Goal: Contribute content: Contribute content

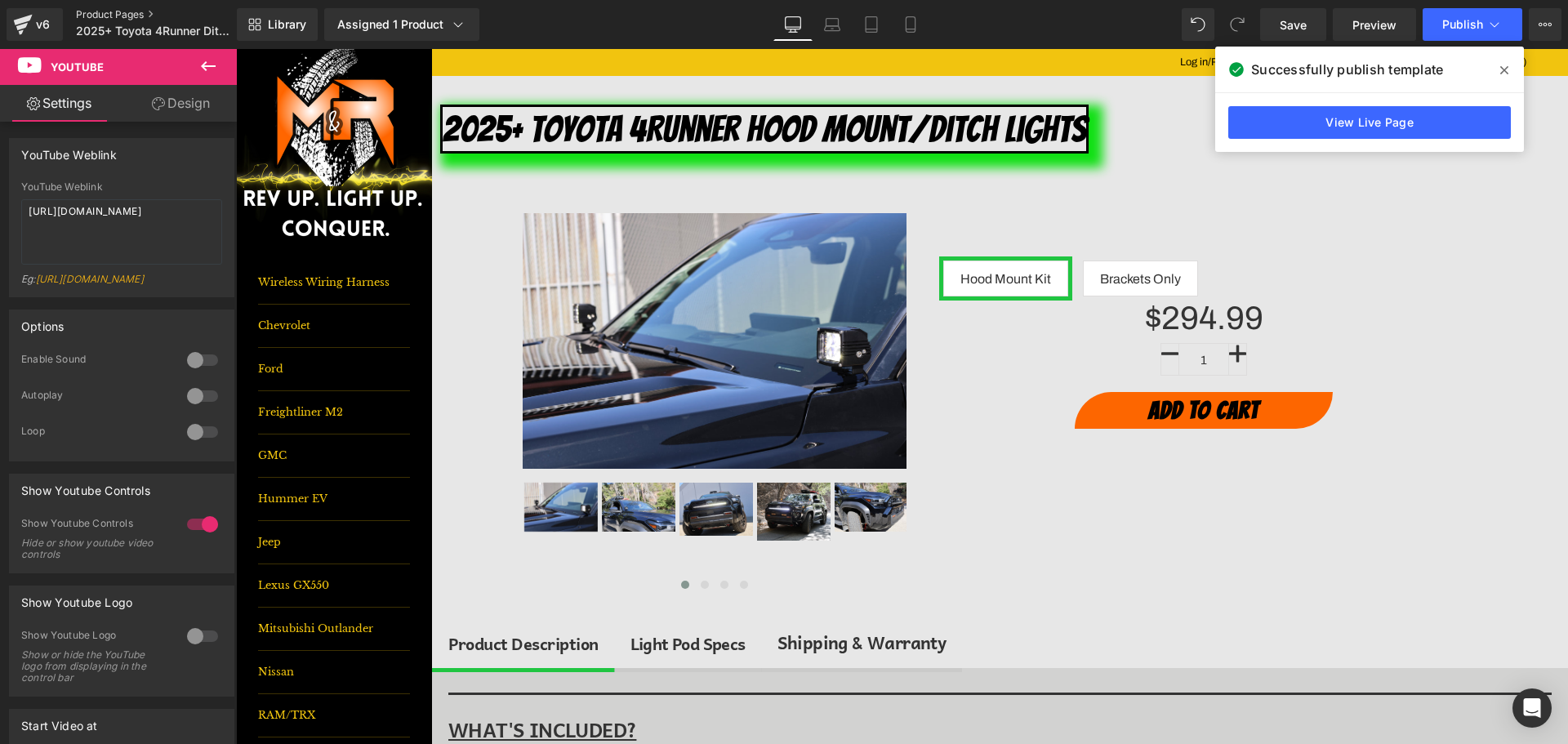
click at [127, 17] on link "Product Pages" at bounding box center [170, 15] width 188 height 13
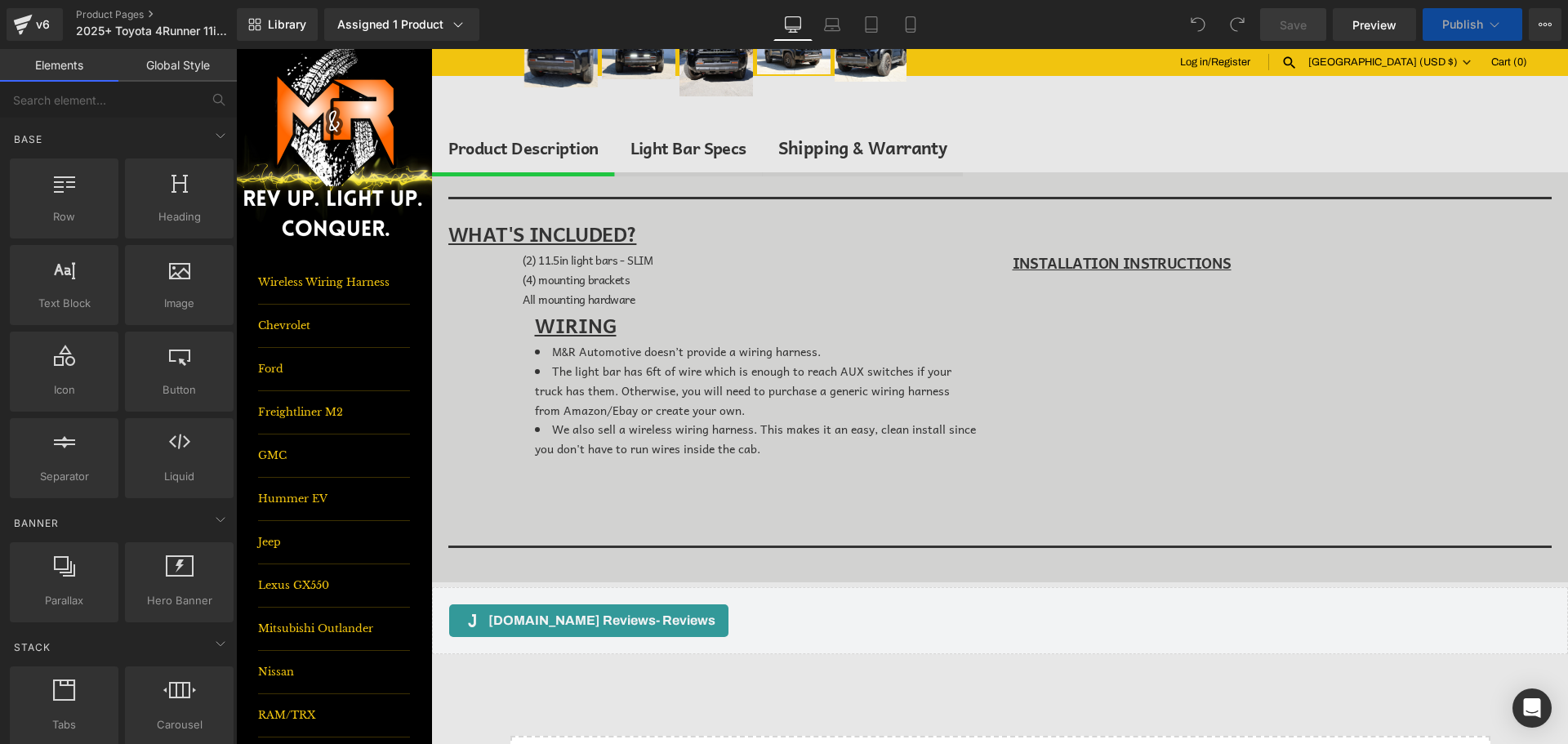
scroll to position [572, 0]
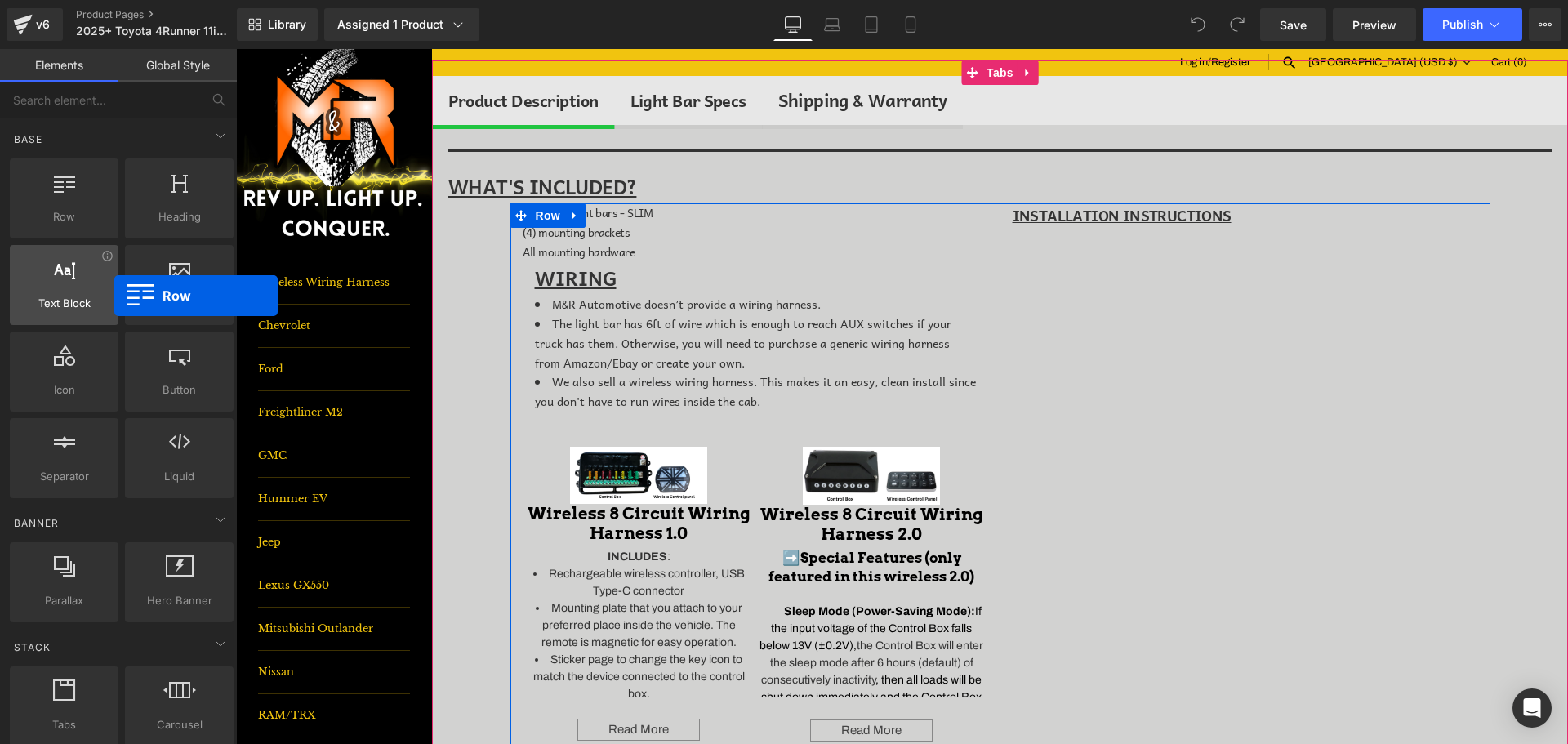
drag, startPoint x: 123, startPoint y: 233, endPoint x: 74, endPoint y: 293, distance: 77.5
click at [74, 293] on div "Row rows, columns, layouts, div Heading headings, titles, h1,h2,h3,h4,h5,h6 Tex…" at bounding box center [122, 329] width 230 height 347
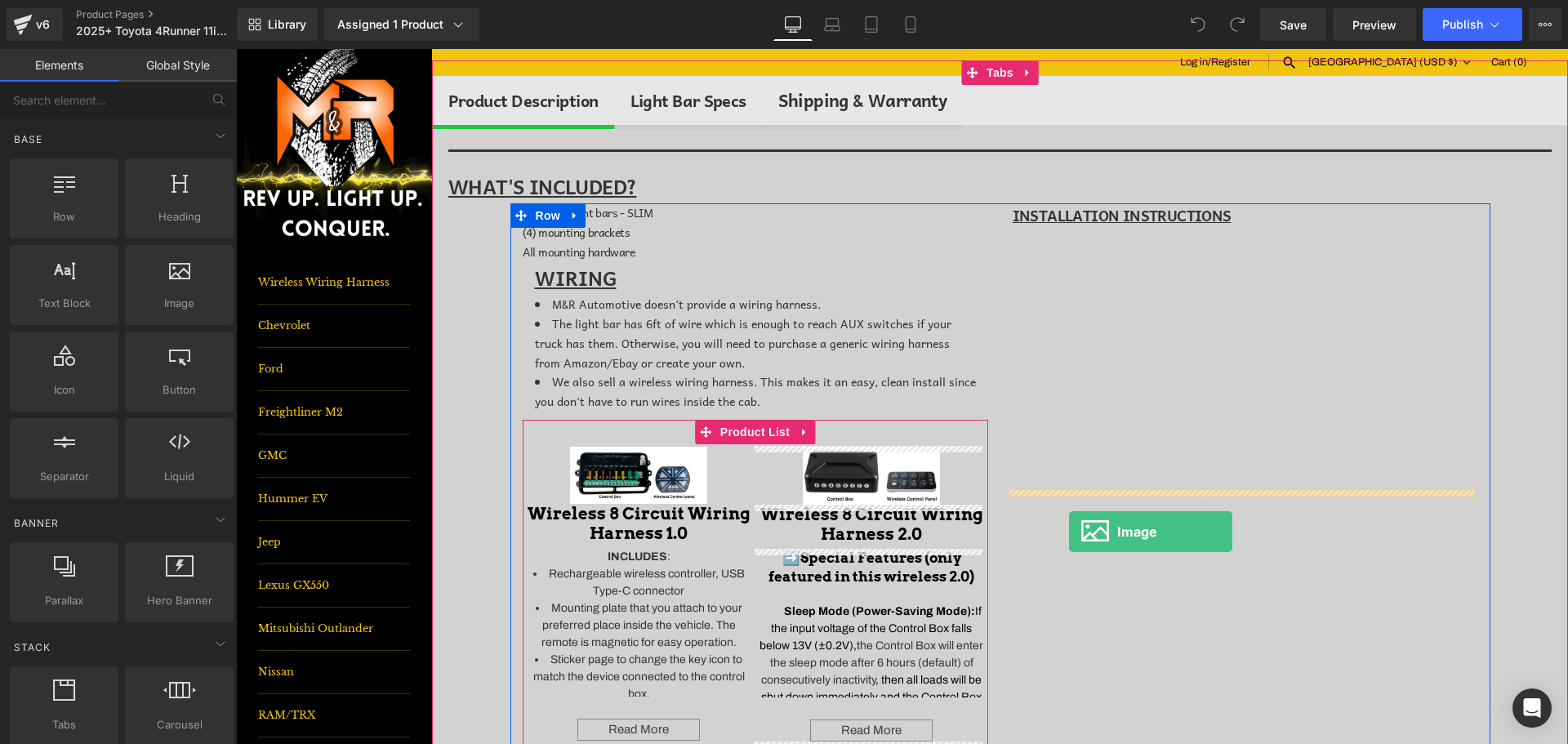
drag, startPoint x: 458, startPoint y: 361, endPoint x: 1069, endPoint y: 532, distance: 634.5
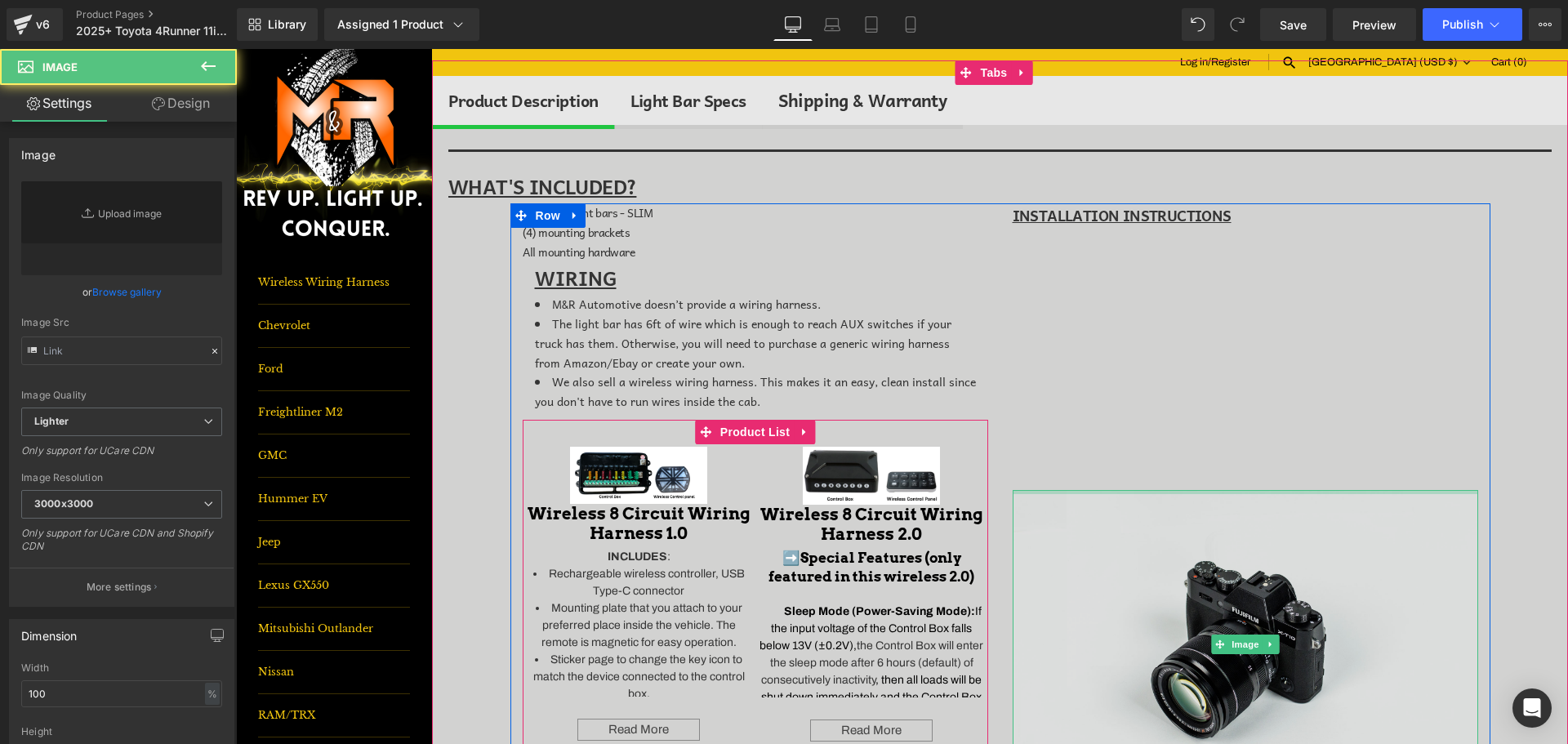
type input "//d1um8515vdn9kb.cloudfront.net/images/parallax.jpg"
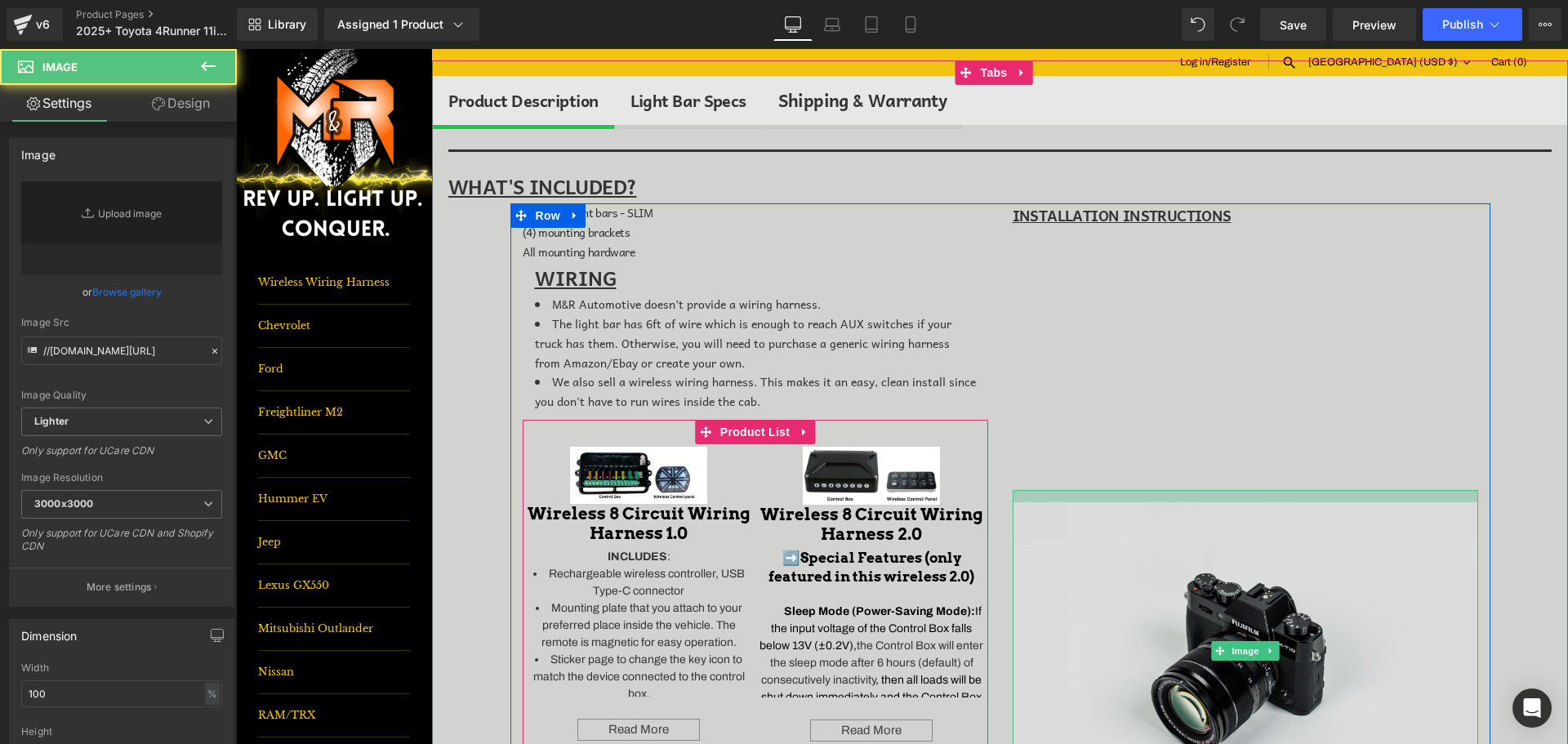
drag, startPoint x: 1093, startPoint y: 494, endPoint x: 1094, endPoint y: 506, distance: 12.0
click at [1094, 506] on div "Image" at bounding box center [1245, 651] width 466 height 321
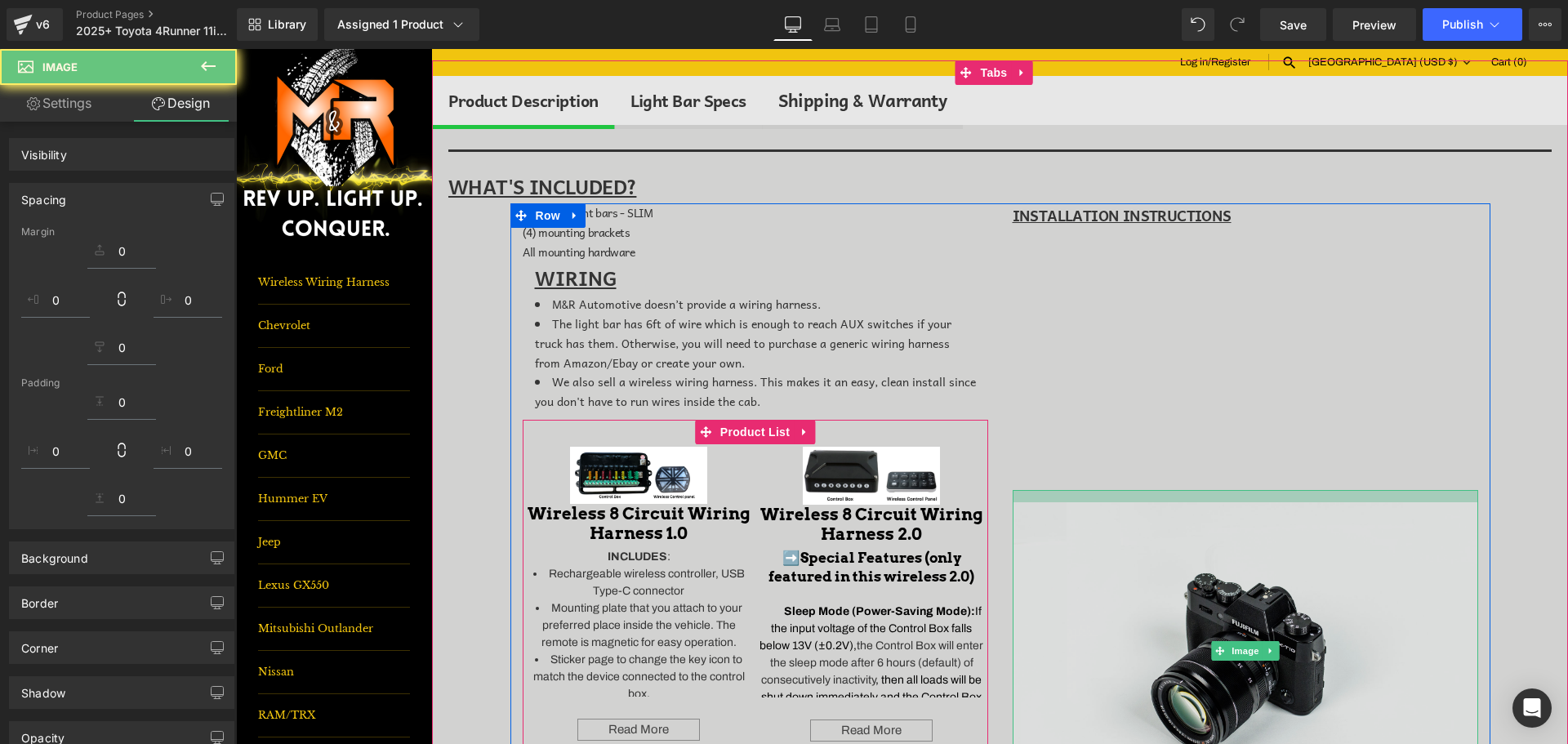
click at [1135, 542] on img at bounding box center [1245, 651] width 466 height 321
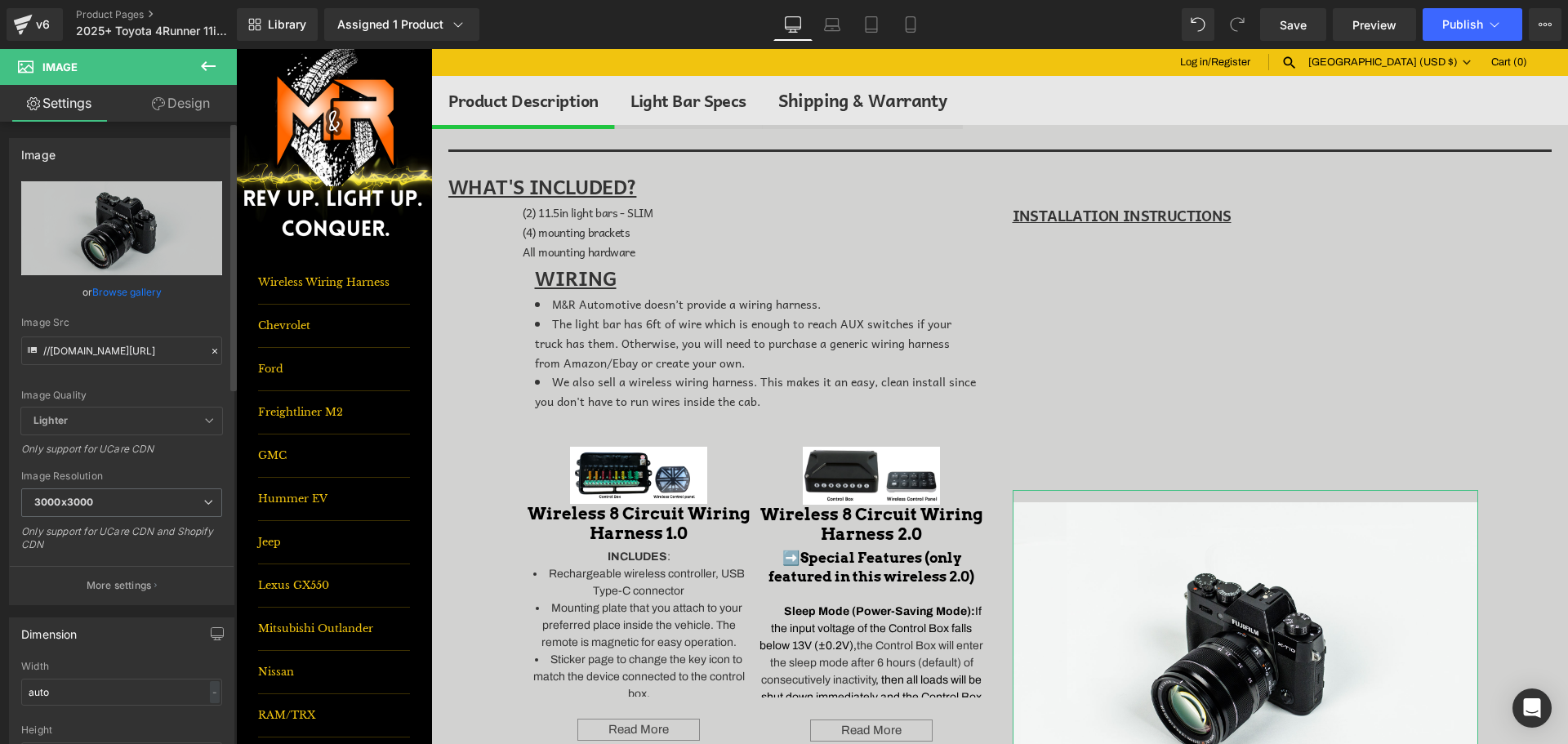
click at [39, 177] on div "Image //d1um8515vdn9kb.cloudfront.net/images/parallax.jpg Replace Image Upload …" at bounding box center [122, 372] width 226 height 468
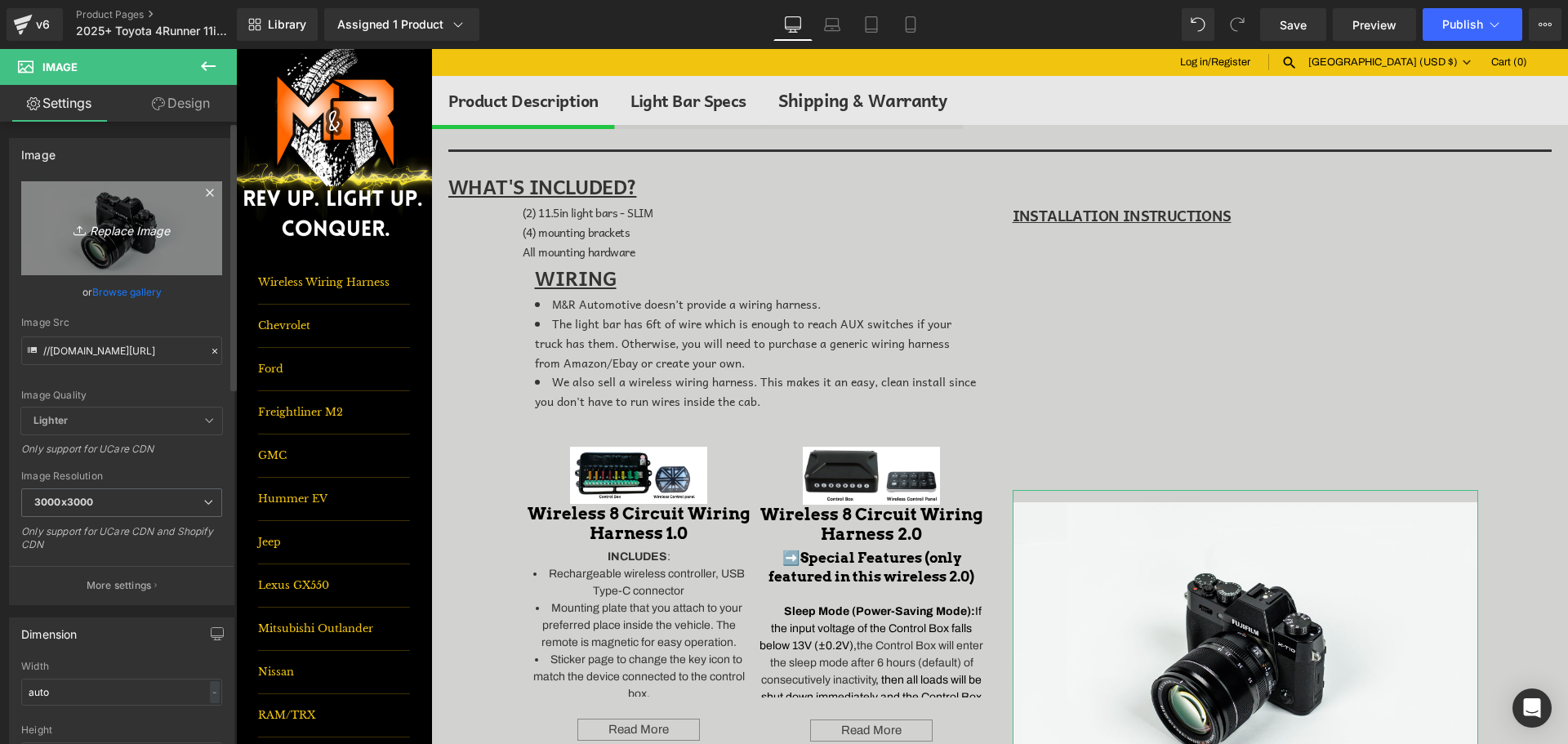
click at [59, 206] on link "Replace Image" at bounding box center [122, 228] width 201 height 94
type input "C:\fakepath\Snapshot_6 smaller.jpg"
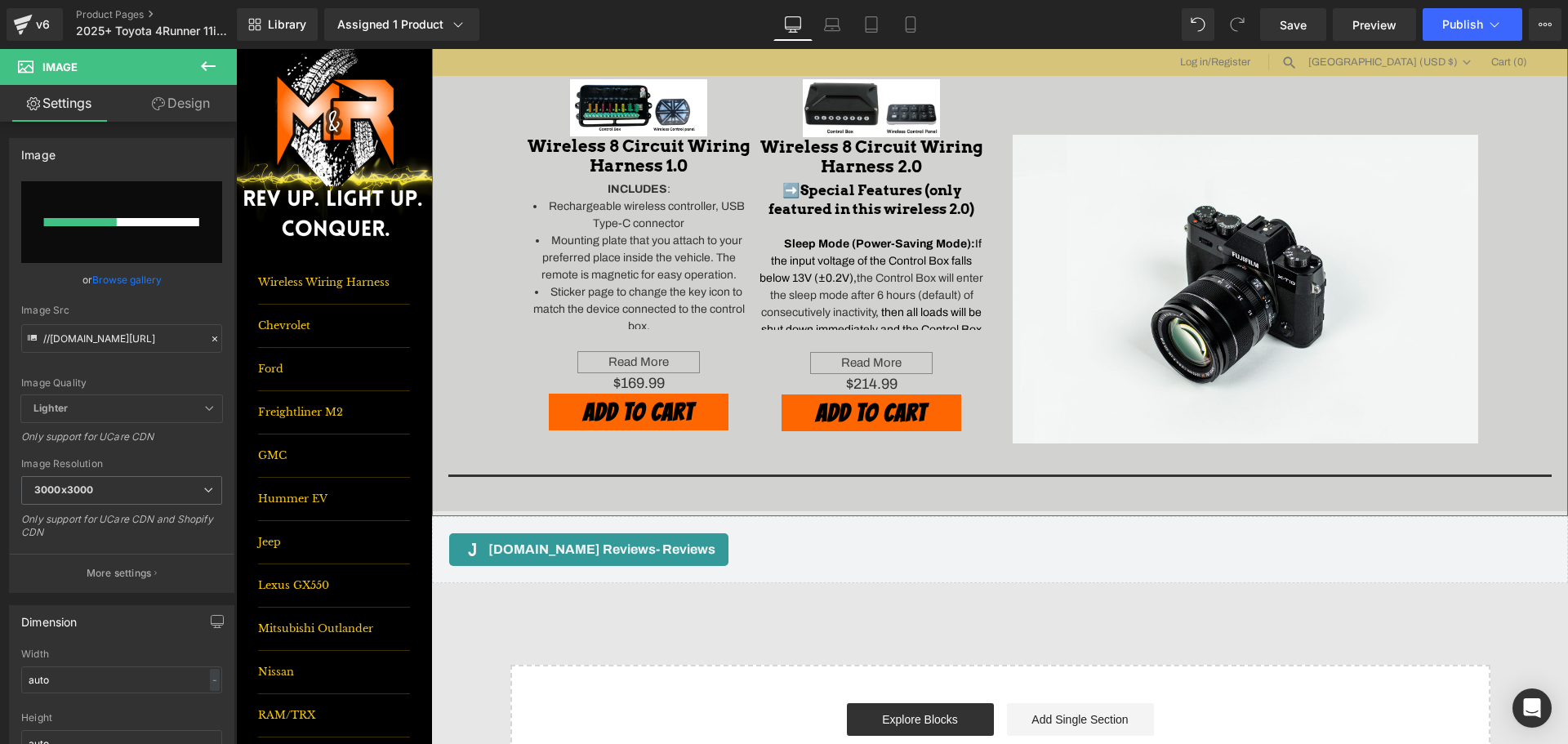
scroll to position [980, 0]
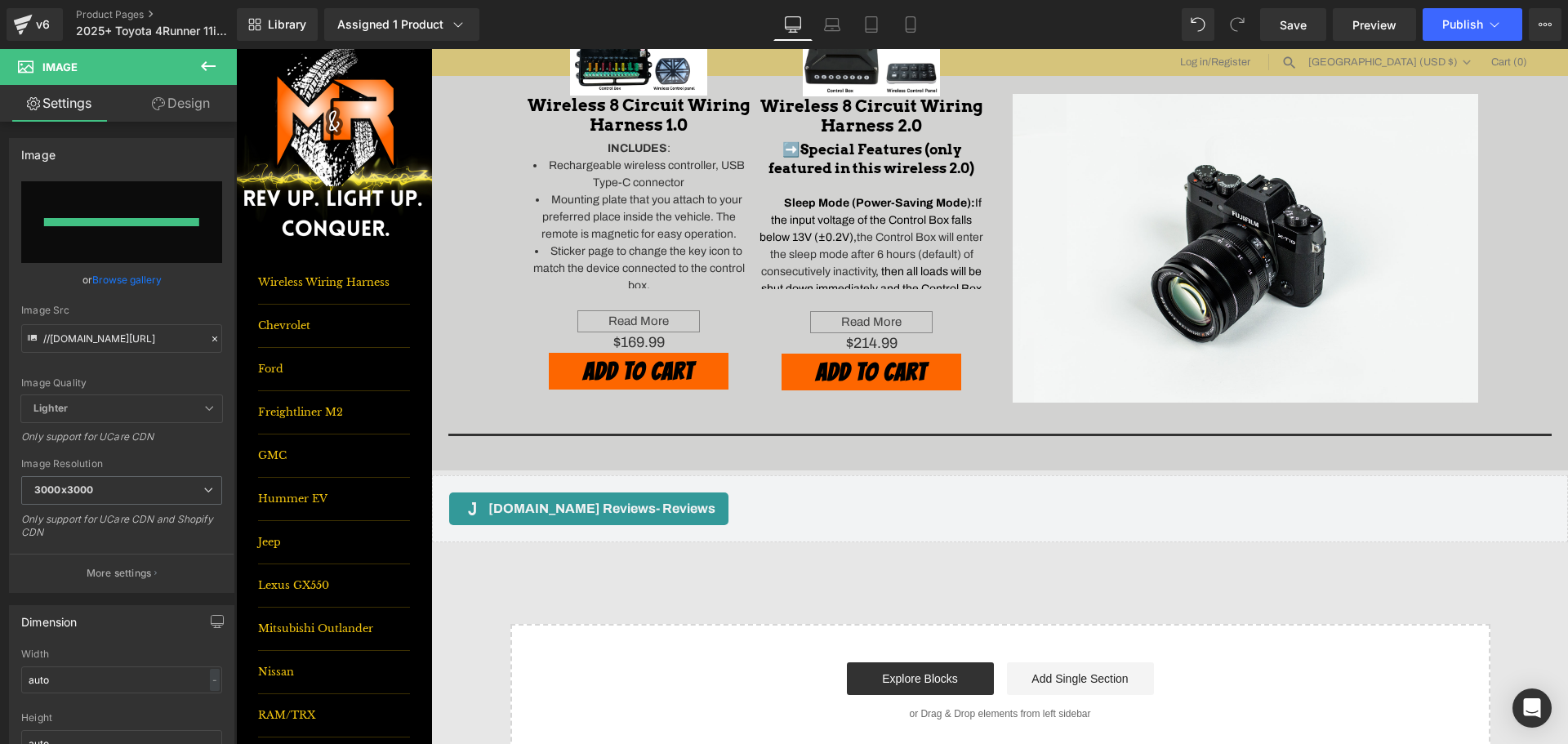
type input "https://ucarecdn.com/5acb2d52-828d-493b-88f5-e20668599841/-/format/auto/-/previ…"
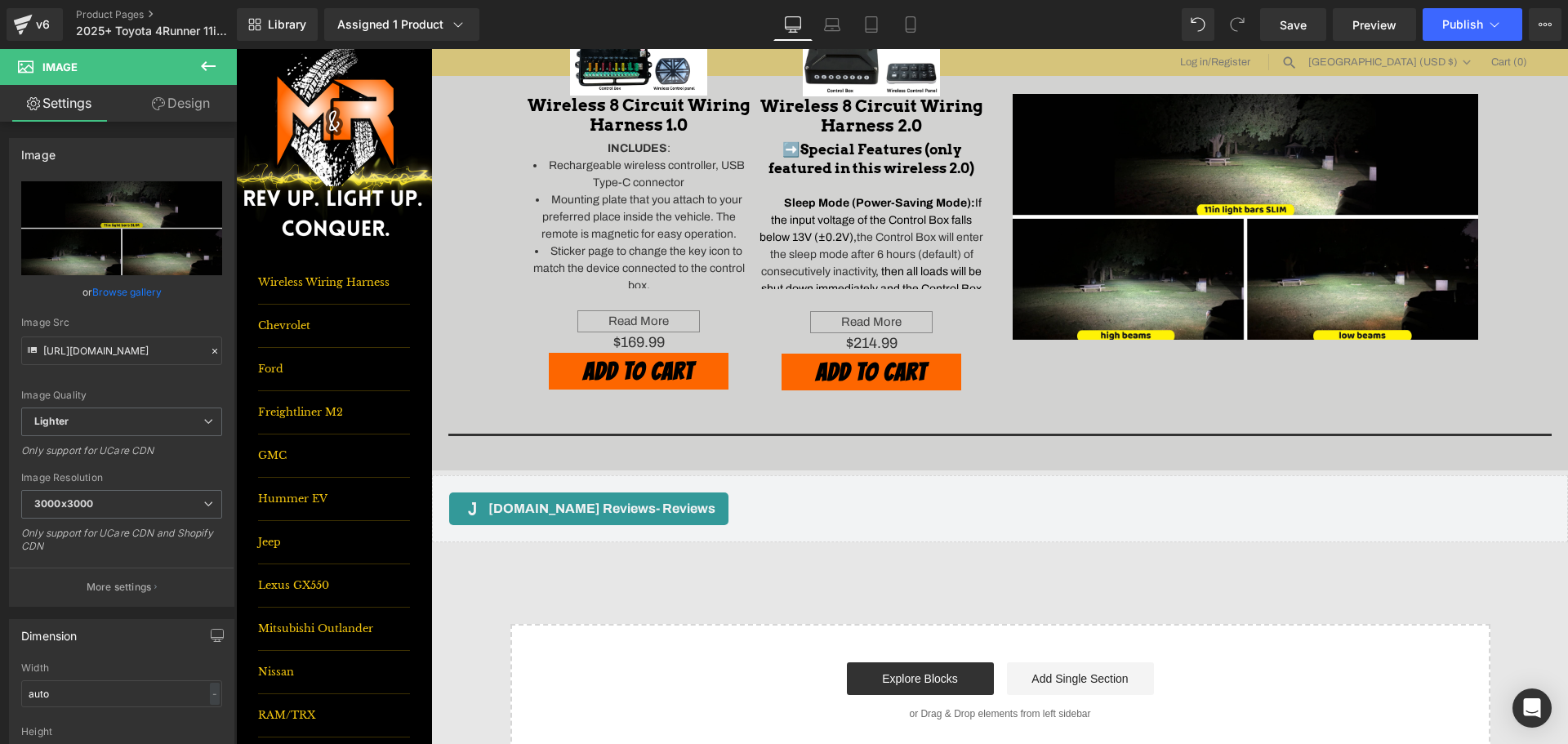
click at [209, 54] on button at bounding box center [208, 67] width 57 height 36
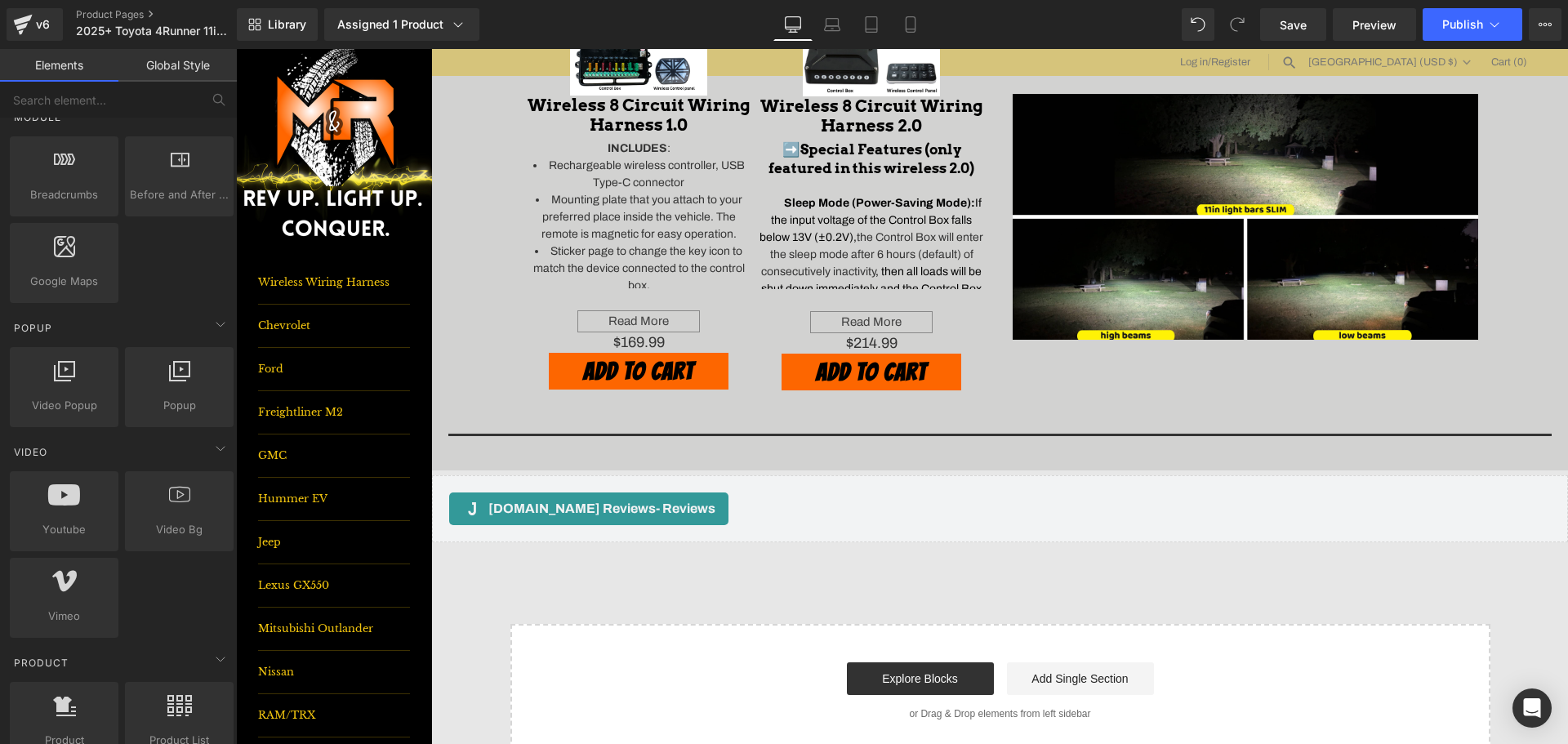
scroll to position [899, 0]
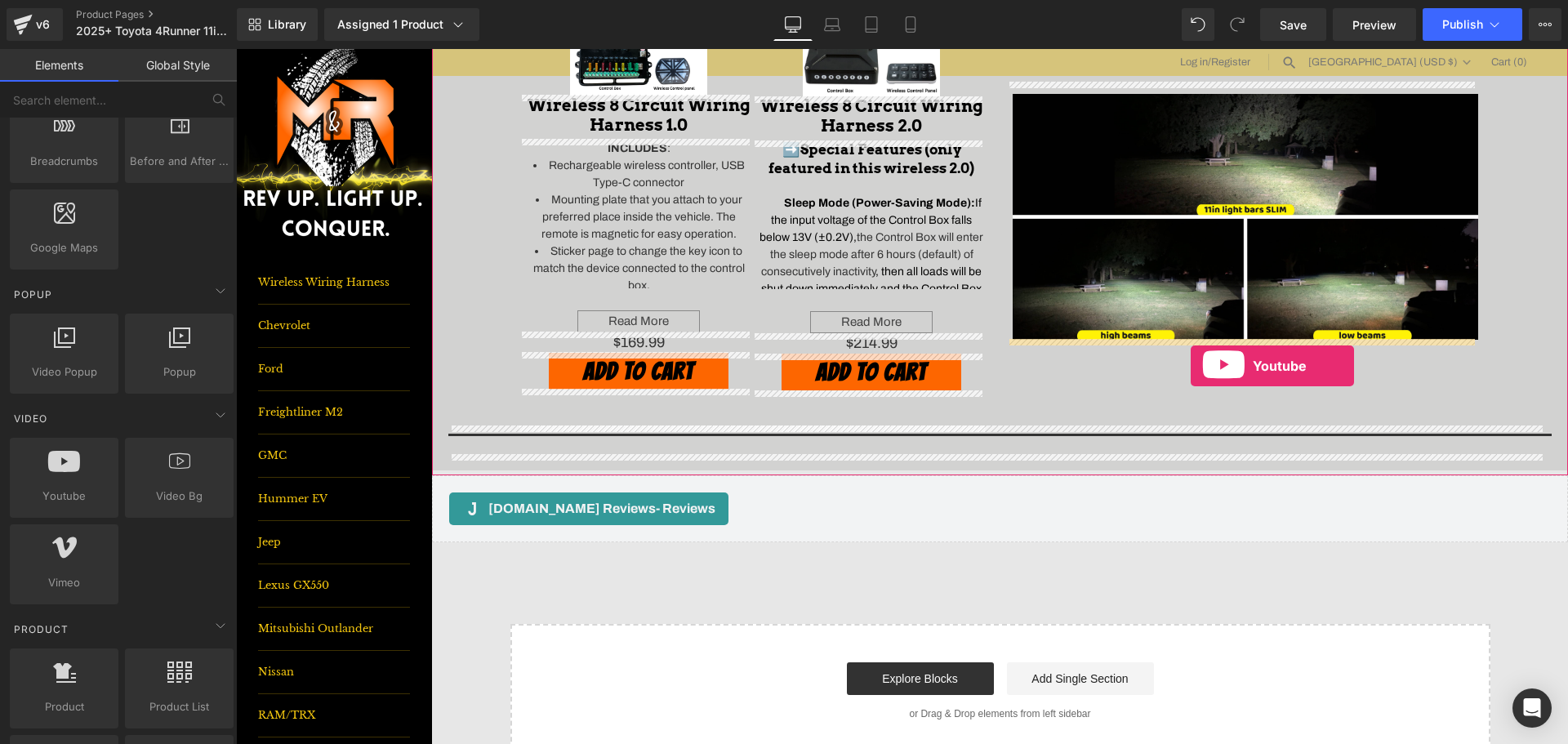
drag, startPoint x: 425, startPoint y: 536, endPoint x: 1191, endPoint y: 366, distance: 784.6
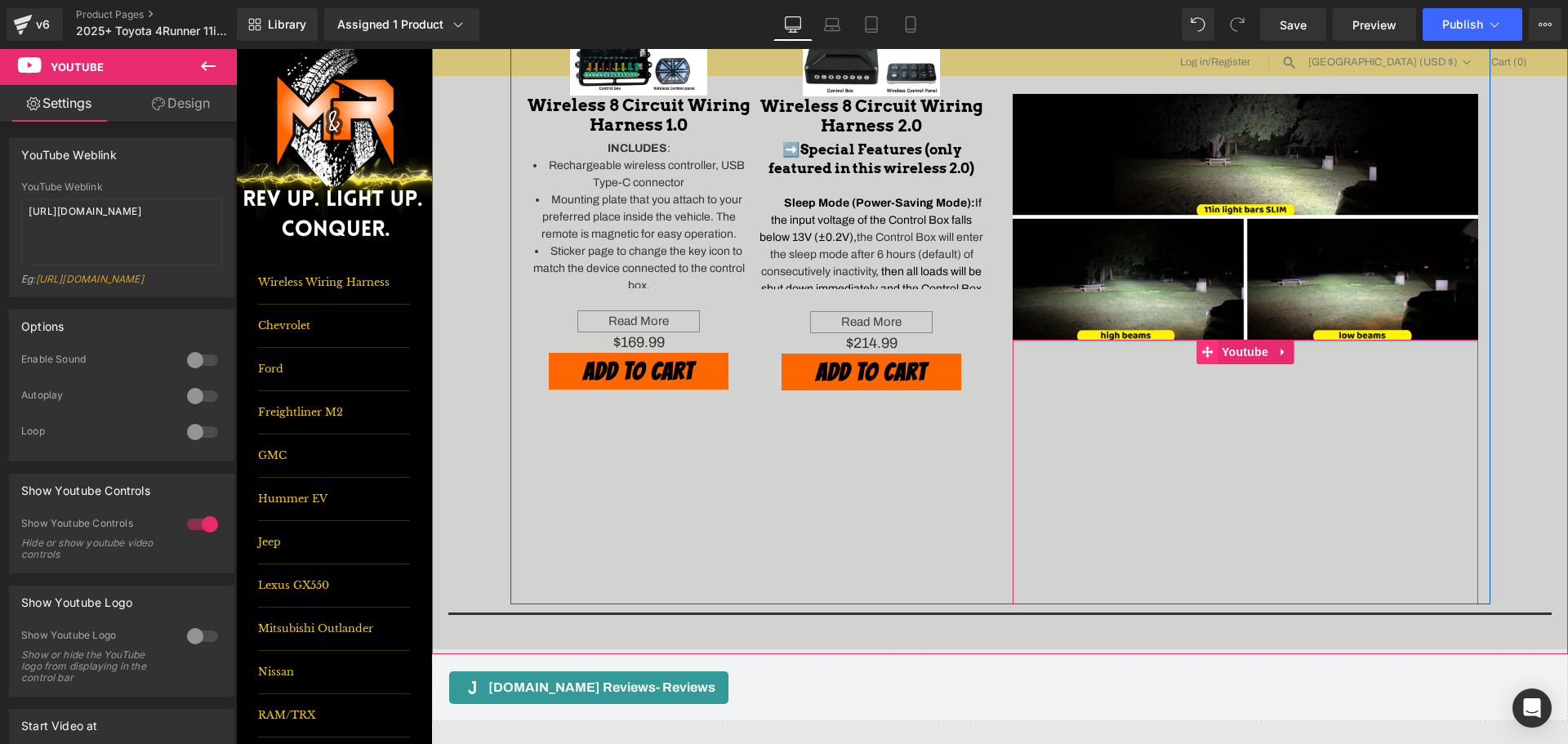
drag, startPoint x: 1182, startPoint y: 343, endPoint x: 1190, endPoint y: 353, distance: 12.8
click at [1185, 351] on div "Youtube" at bounding box center [1245, 473] width 466 height 265
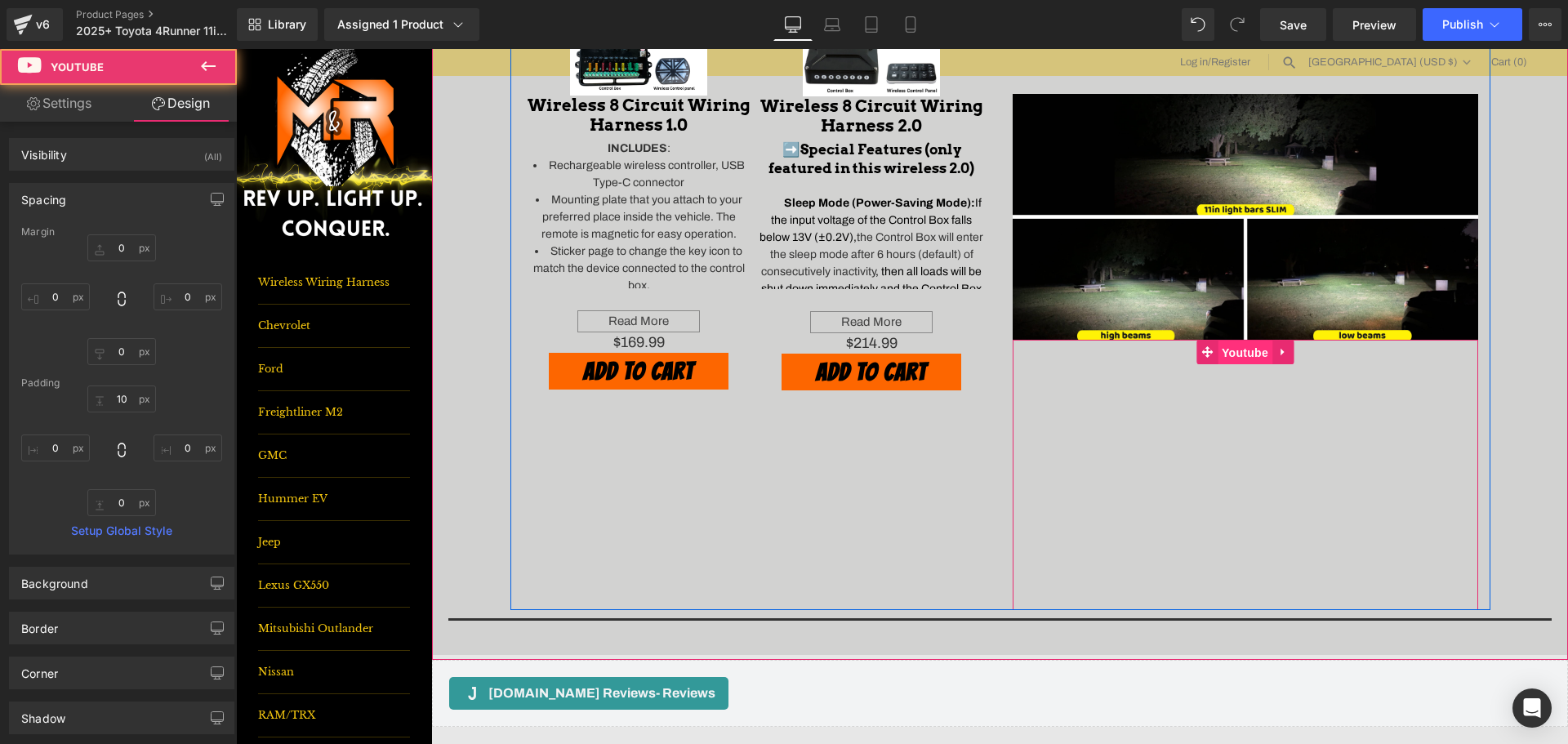
click at [1226, 355] on span "Youtube" at bounding box center [1244, 353] width 55 height 25
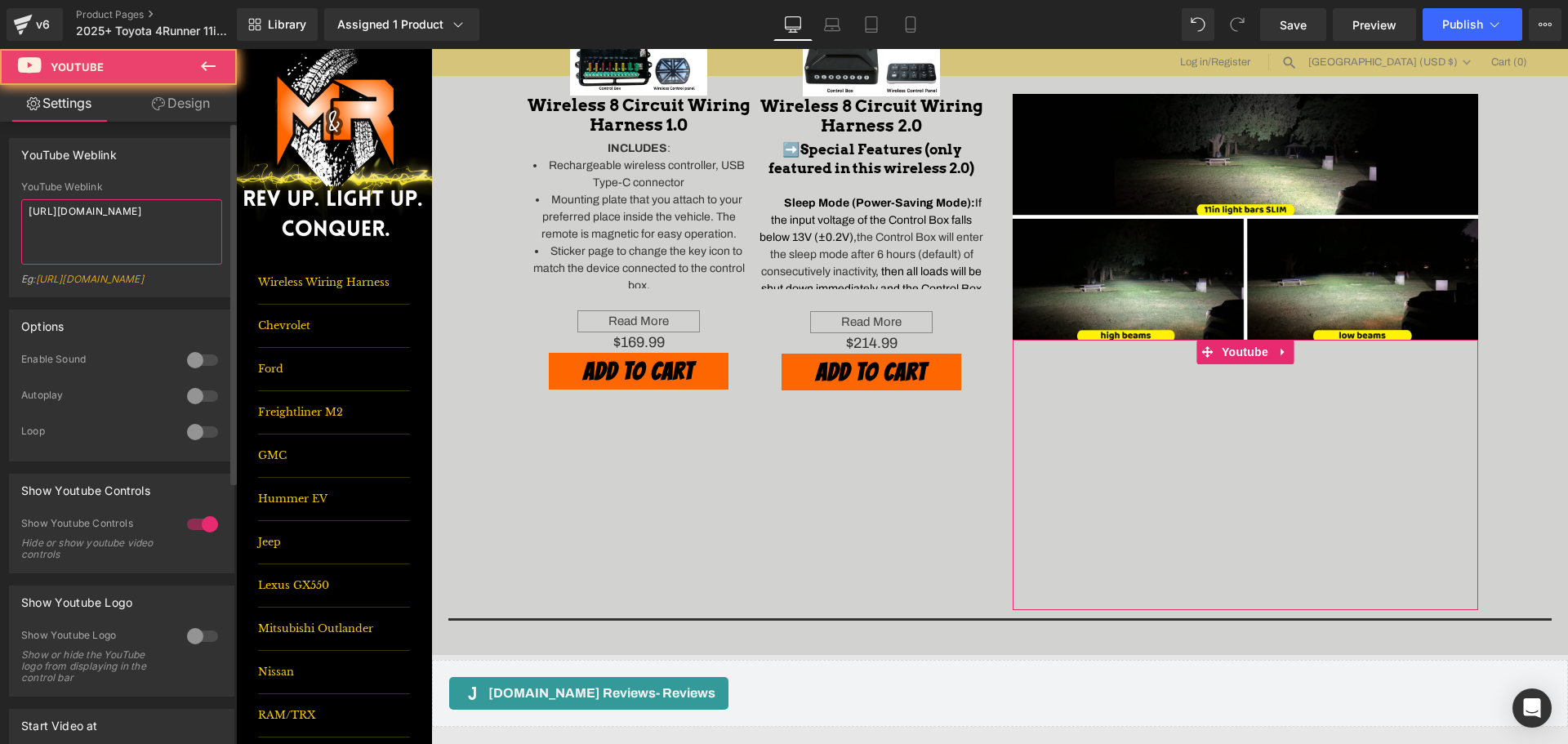
click at [62, 213] on textarea "[URL][DOMAIN_NAME]" at bounding box center [122, 232] width 201 height 65
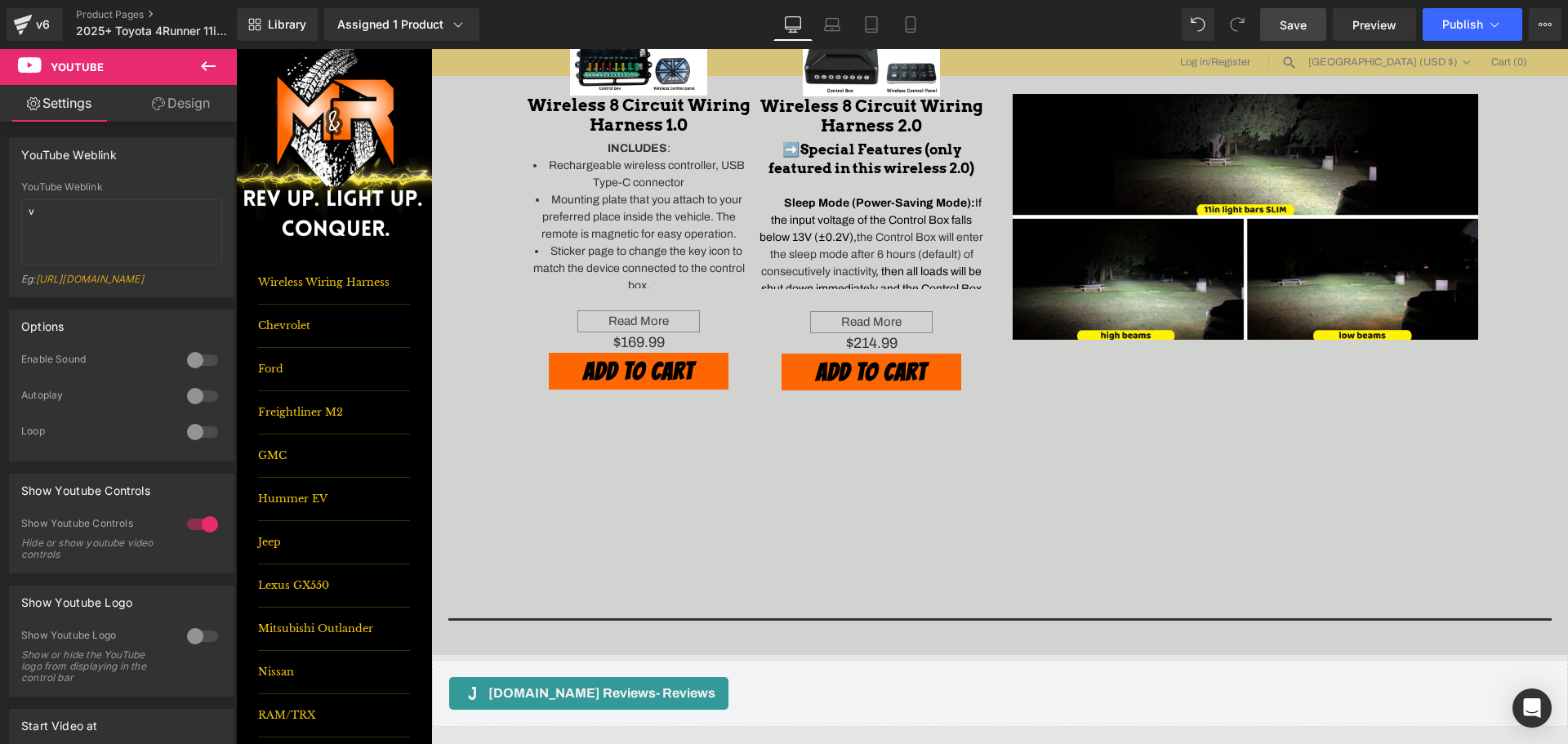
click at [1307, 27] on span "Save" at bounding box center [1293, 25] width 27 height 17
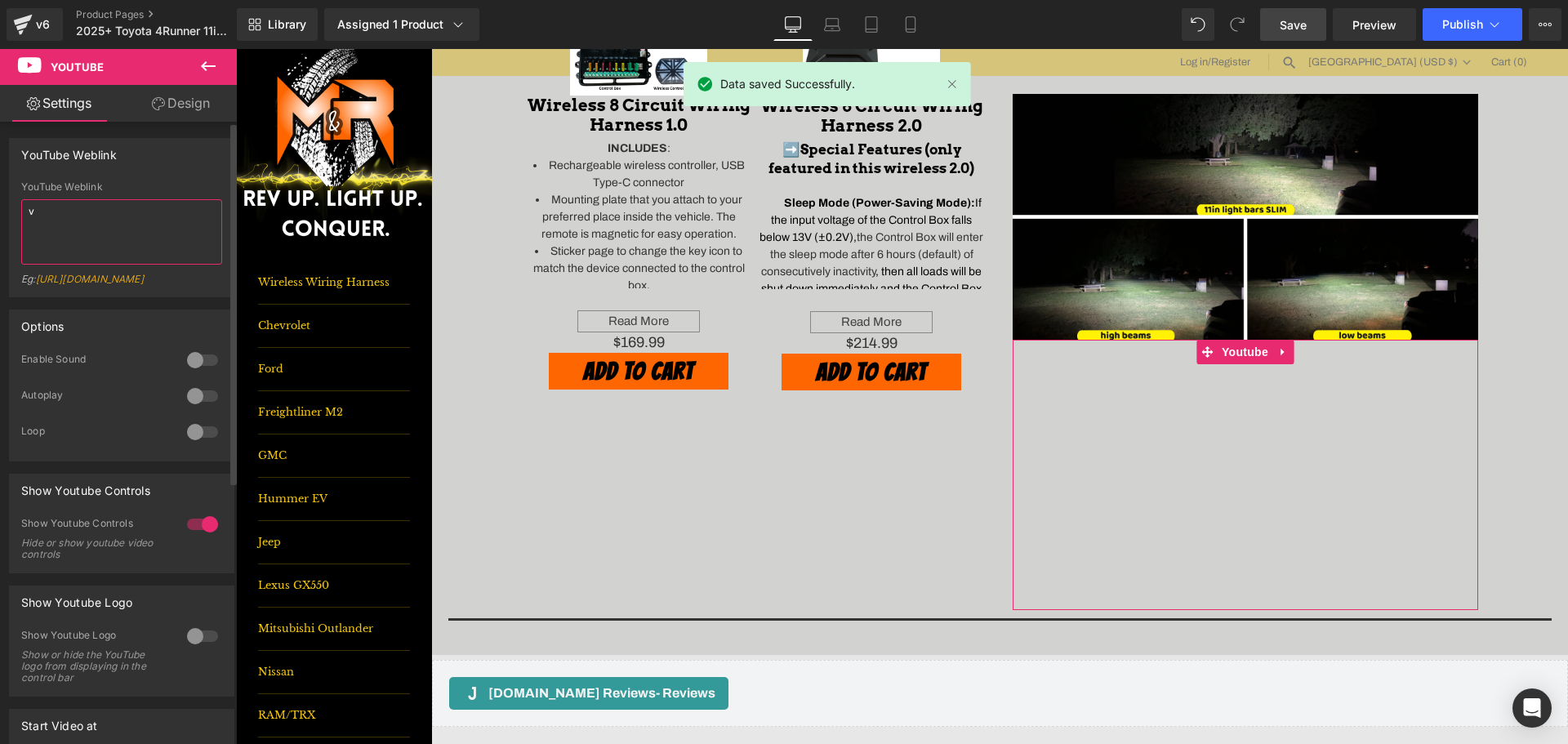
drag, startPoint x: 144, startPoint y: 211, endPoint x: 0, endPoint y: 215, distance: 144.1
click at [0, 215] on div "YouTube Weblink v YouTube Weblink v Eg: https://www.youtube.com/watch?v=OQBlWco…" at bounding box center [122, 212] width 244 height 172
paste textarea "https://youtu.be/17aA7RFYvC0"
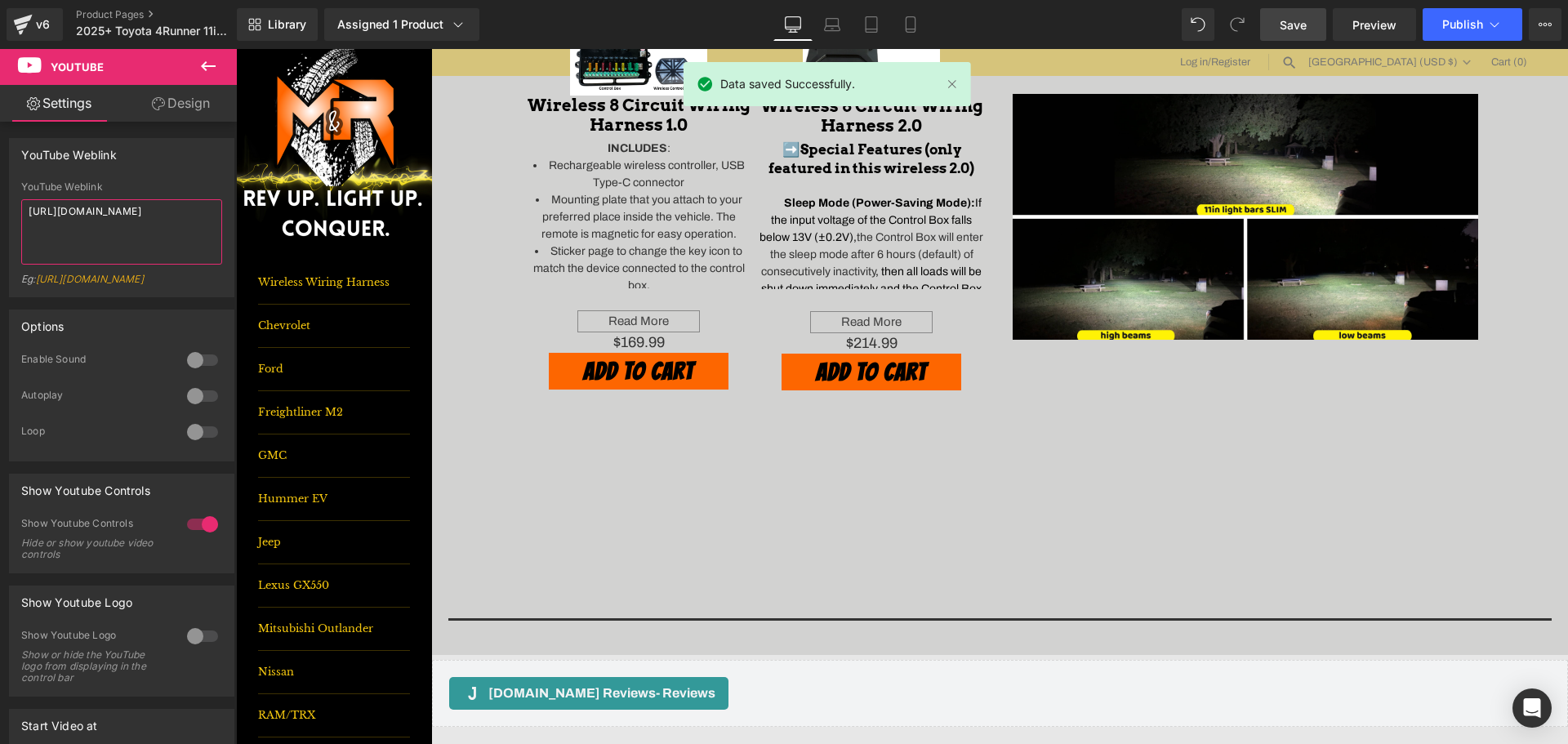
type textarea "https://youtu.be/17aA7RFYvC0"
click at [1280, 21] on link "Save" at bounding box center [1293, 25] width 66 height 33
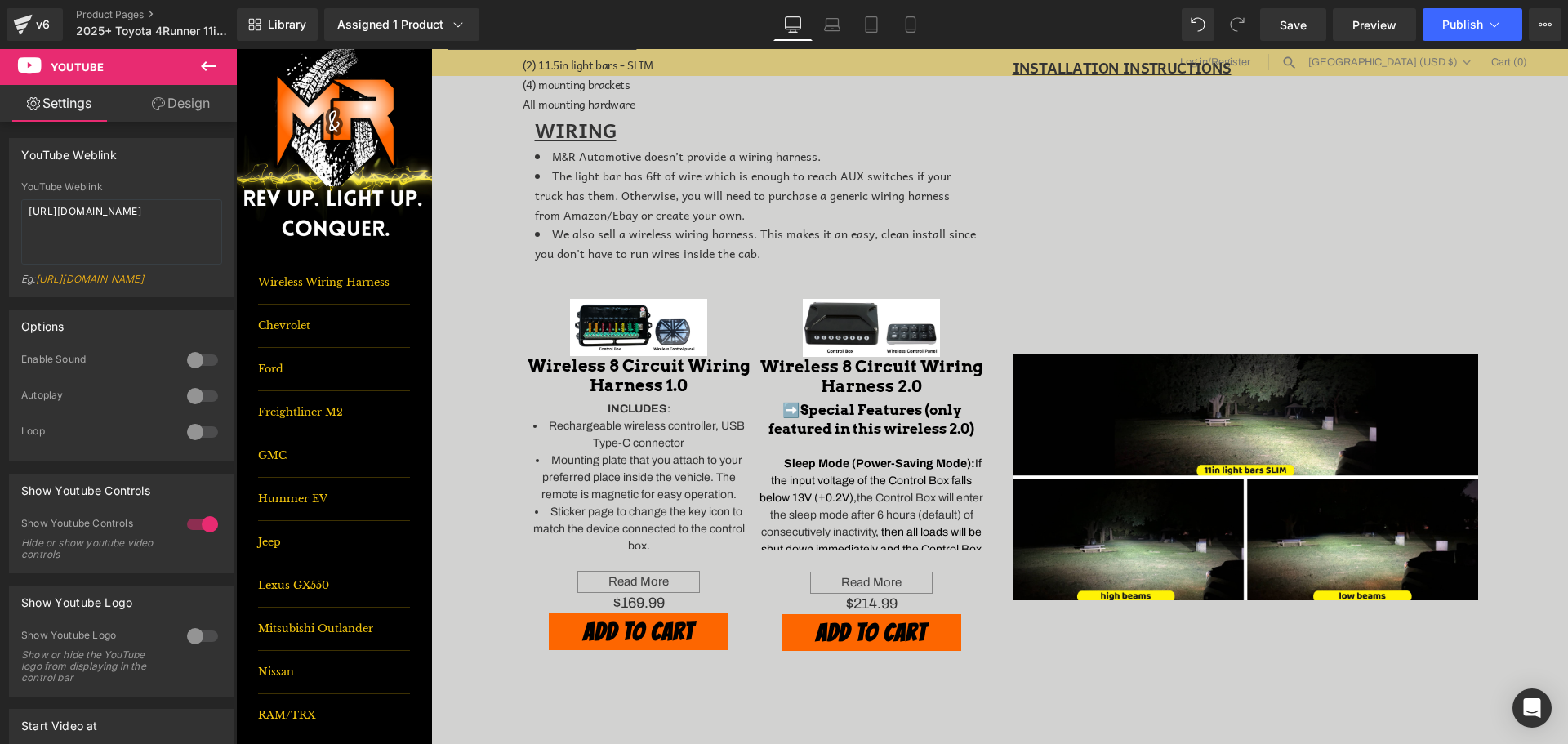
scroll to position [572, 0]
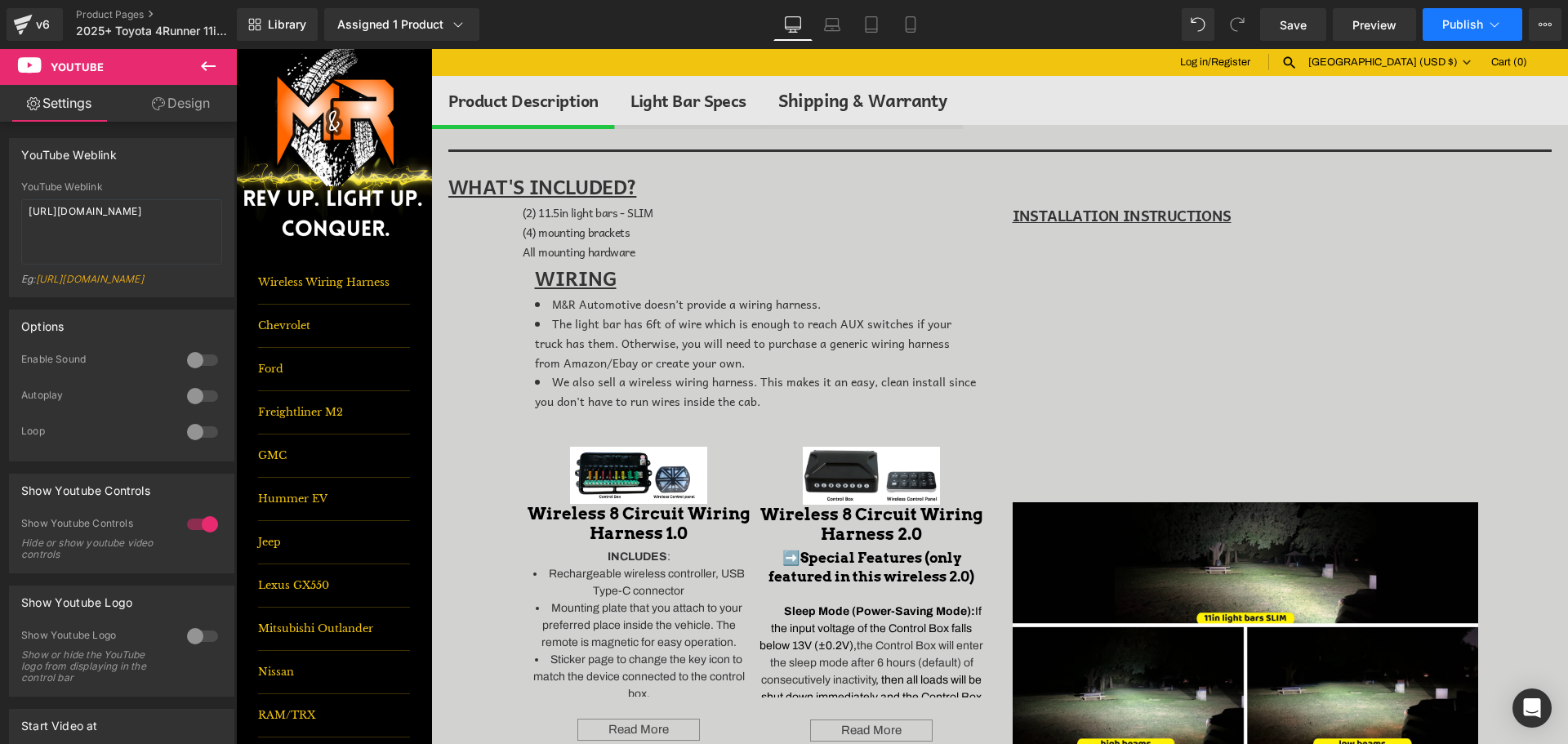
click at [1494, 27] on icon at bounding box center [1494, 25] width 9 height 5
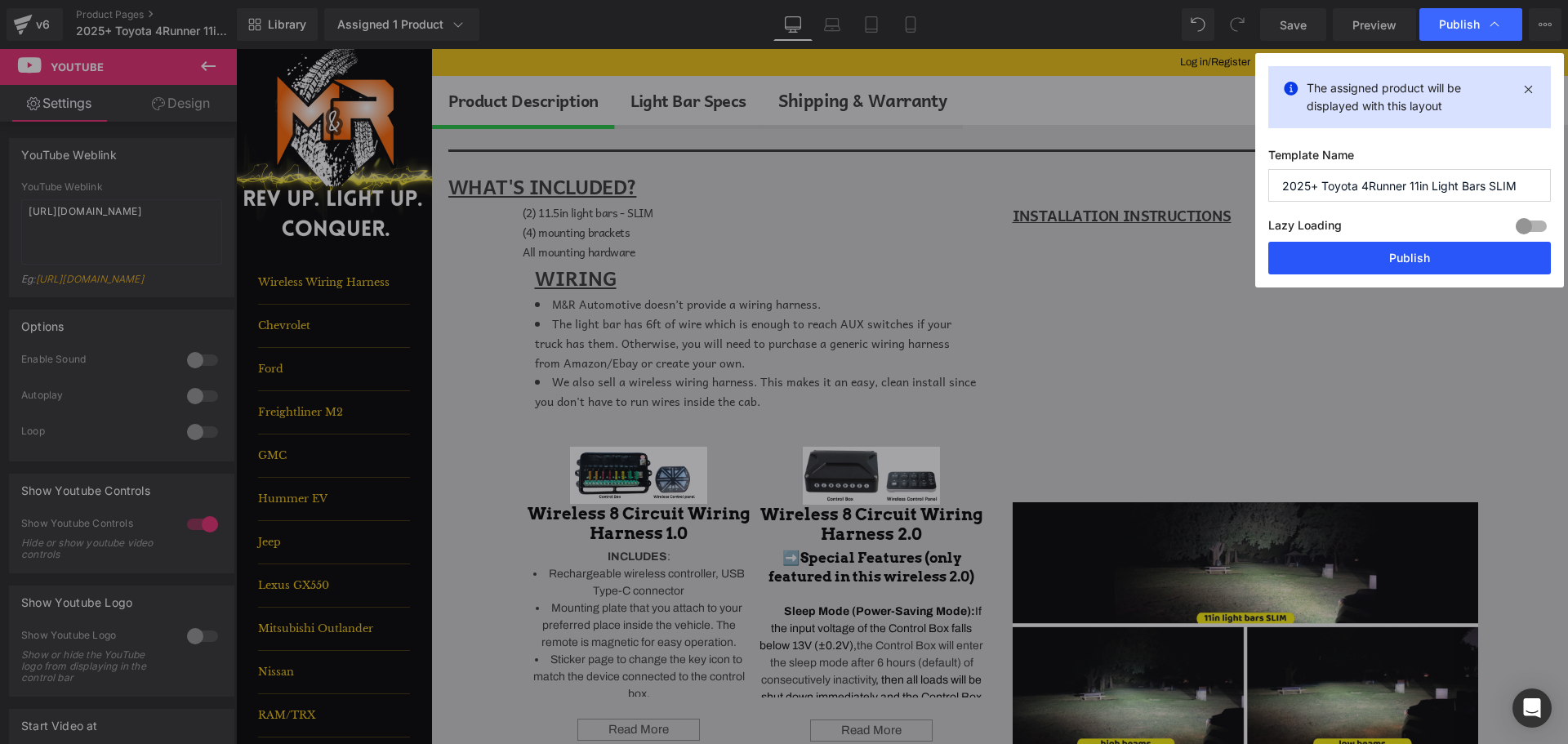
click at [1466, 254] on button "Publish" at bounding box center [1409, 258] width 283 height 33
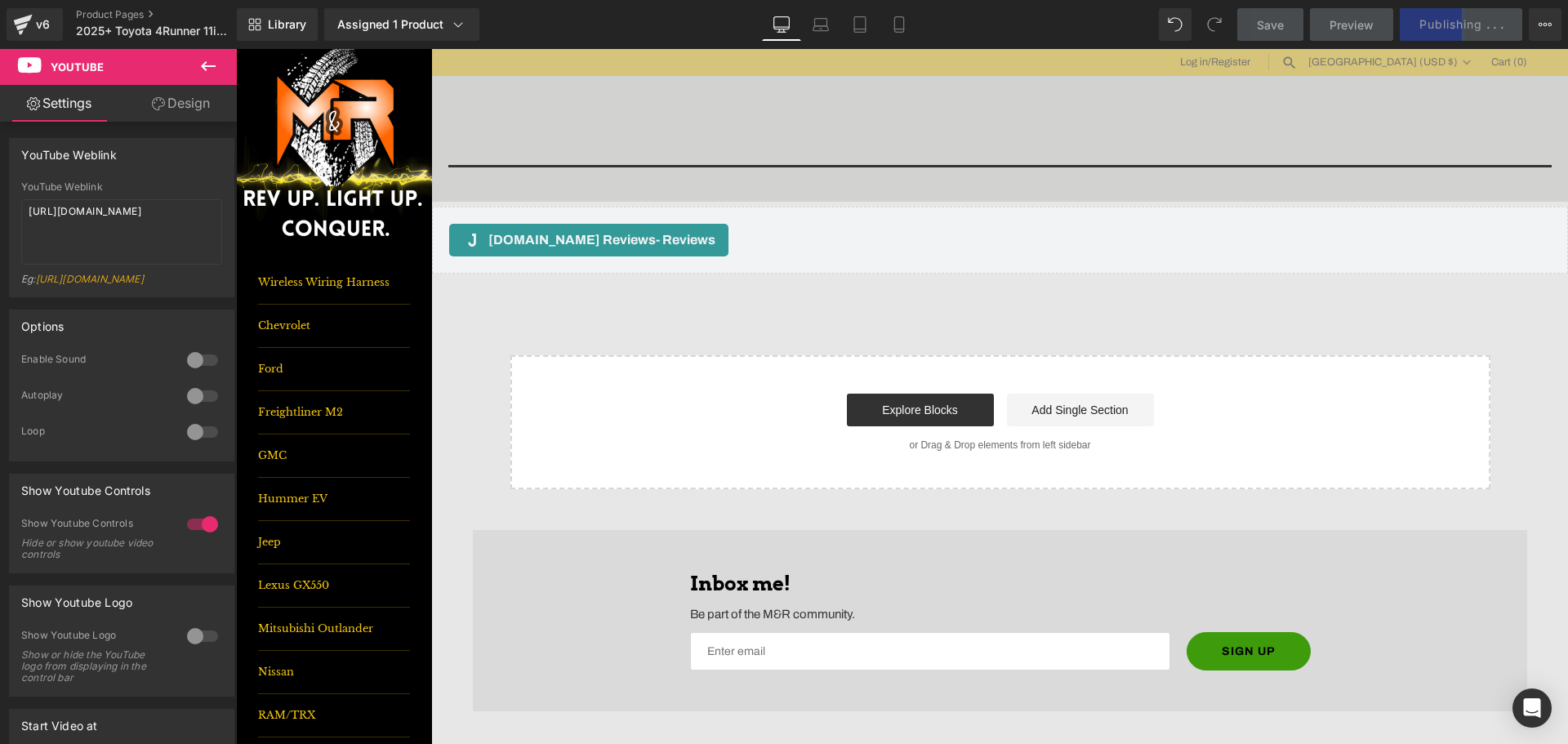
scroll to position [1144, 0]
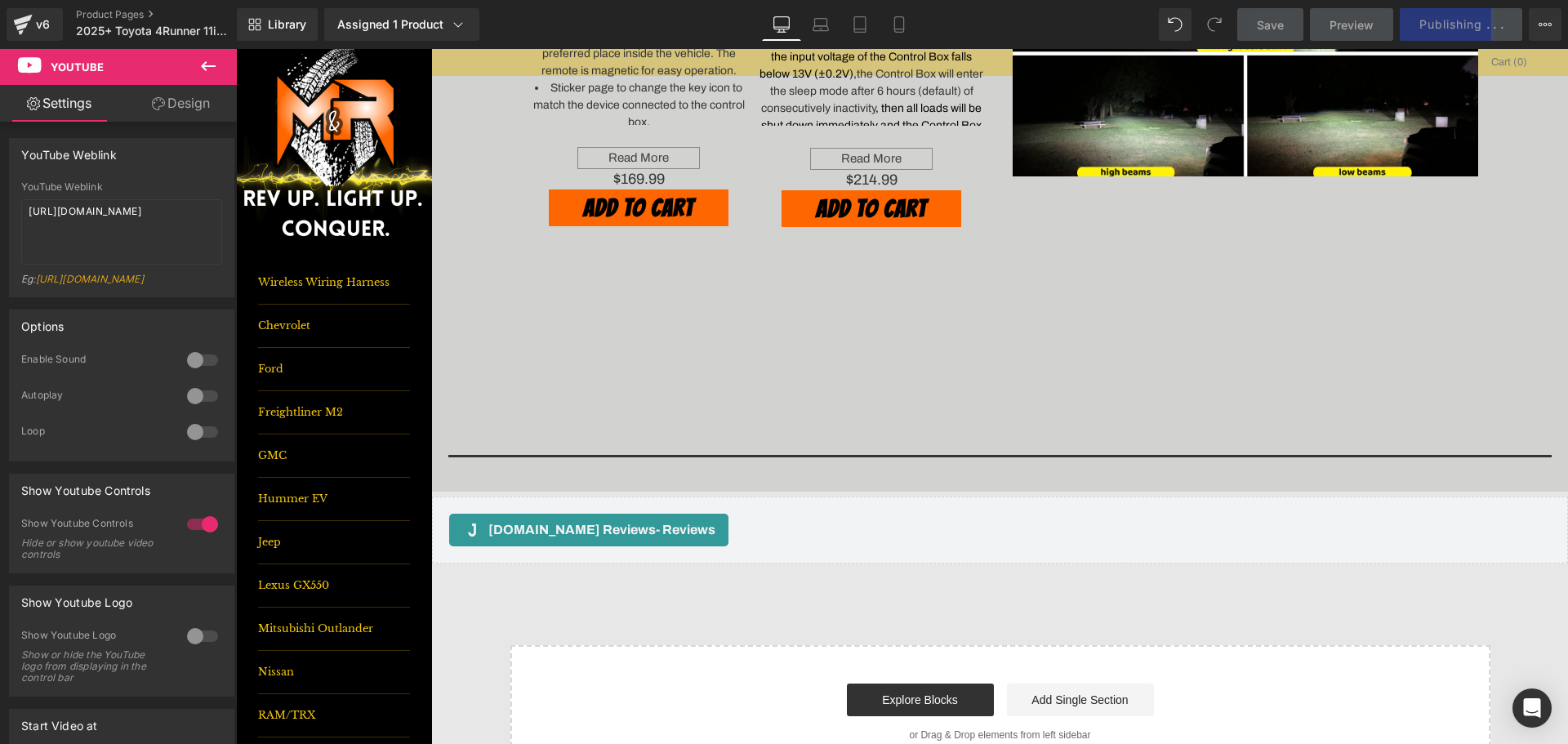
click at [200, 68] on icon at bounding box center [208, 66] width 20 height 20
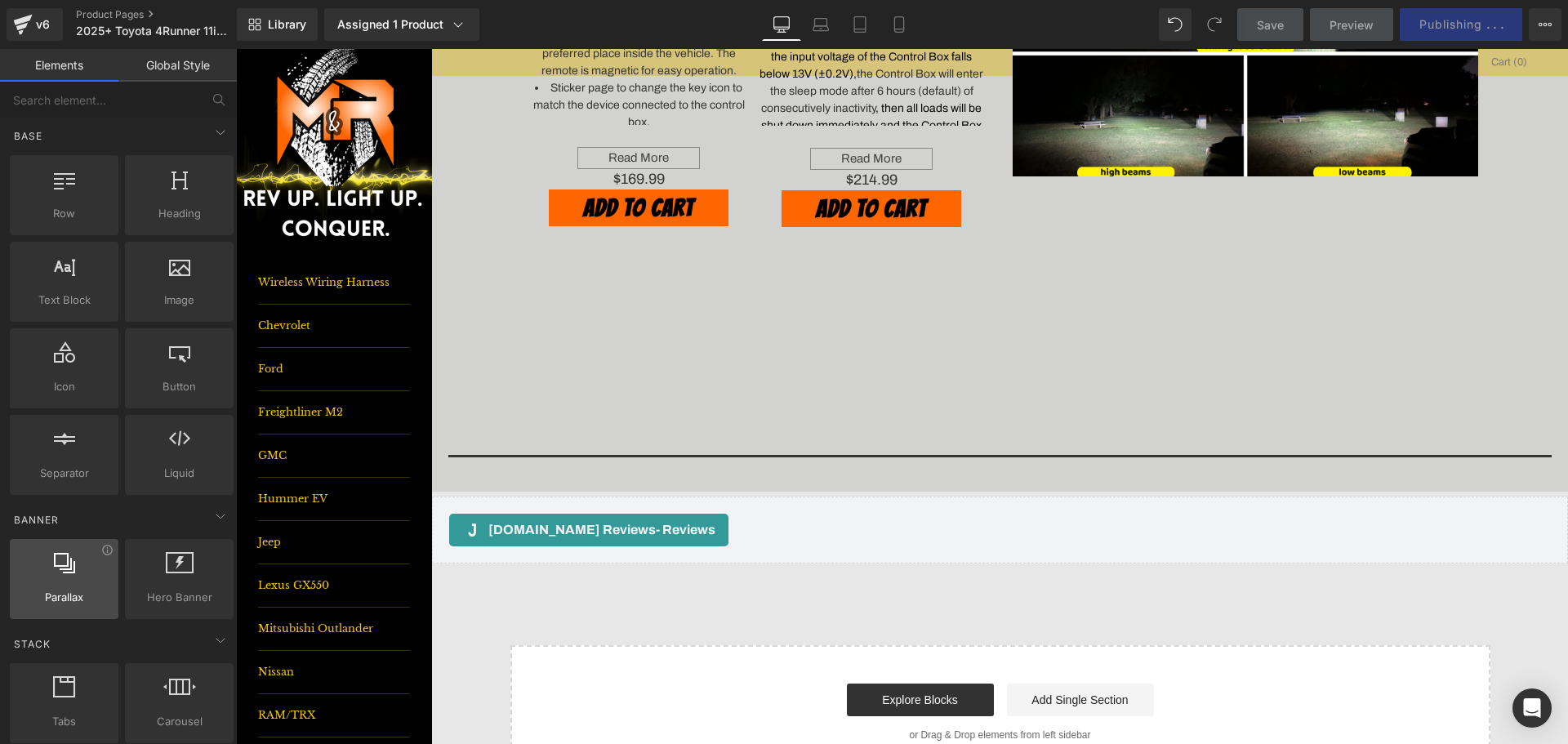
scroll to position [0, 0]
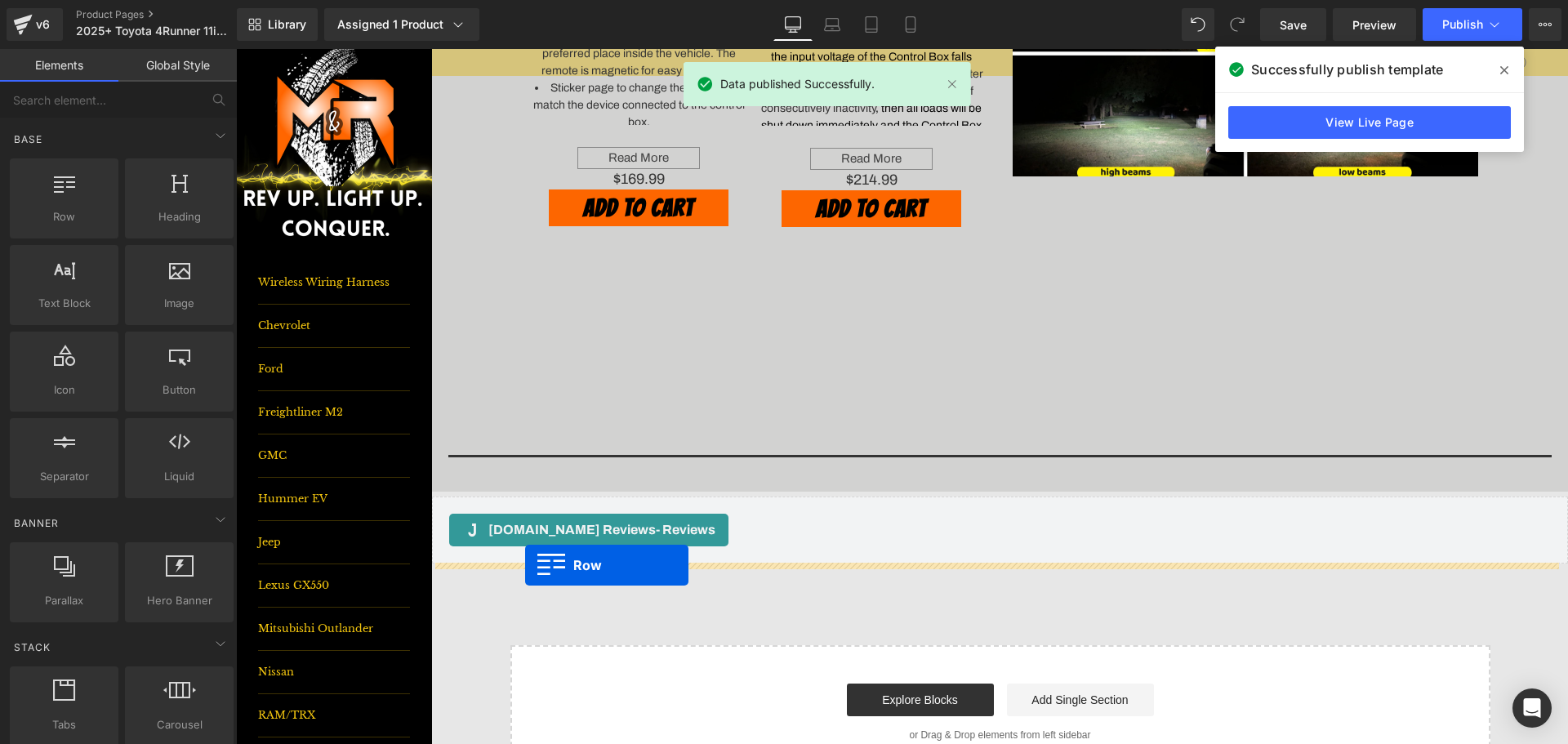
drag, startPoint x: 310, startPoint y: 267, endPoint x: 525, endPoint y: 566, distance: 368.3
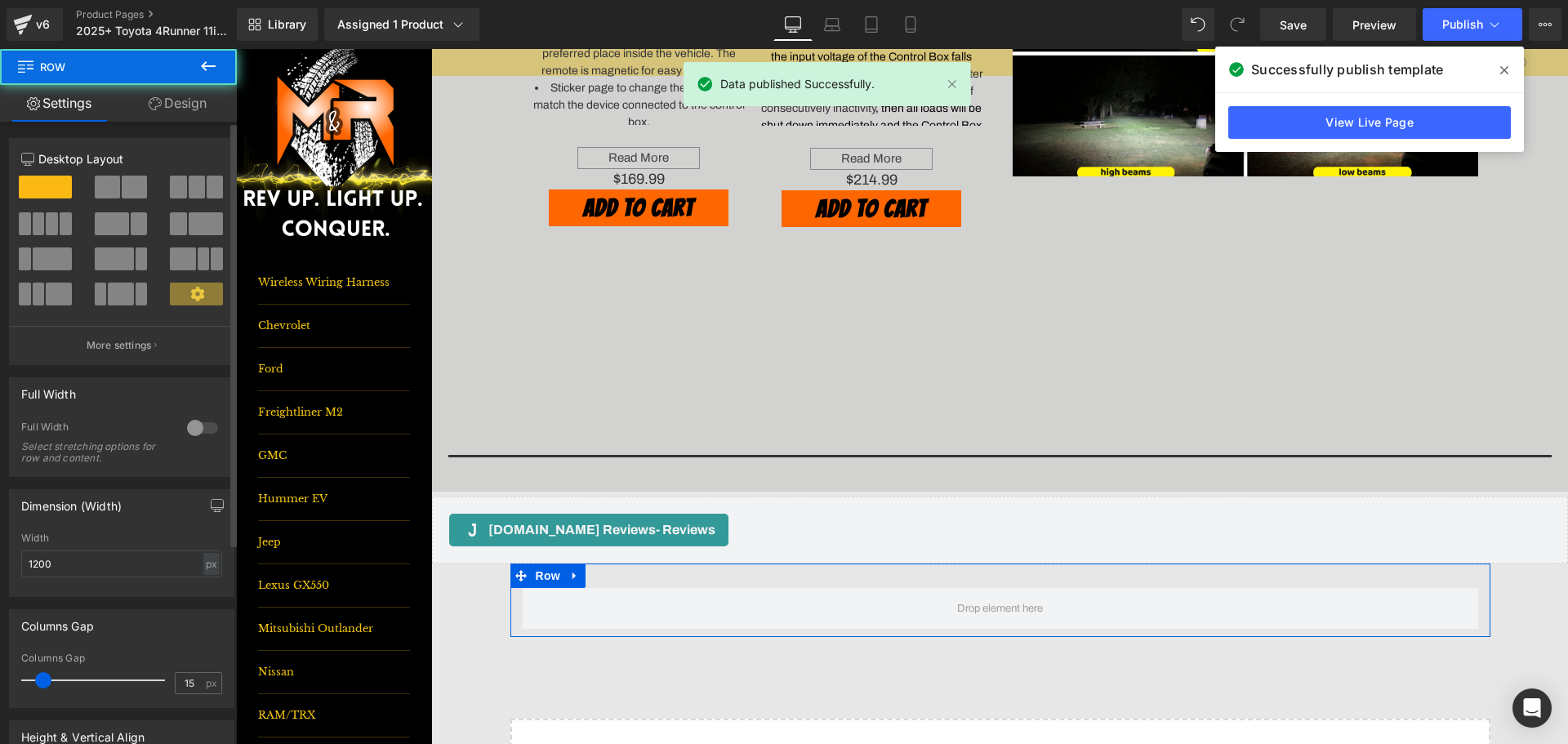
click at [109, 188] on span at bounding box center [107, 187] width 25 height 23
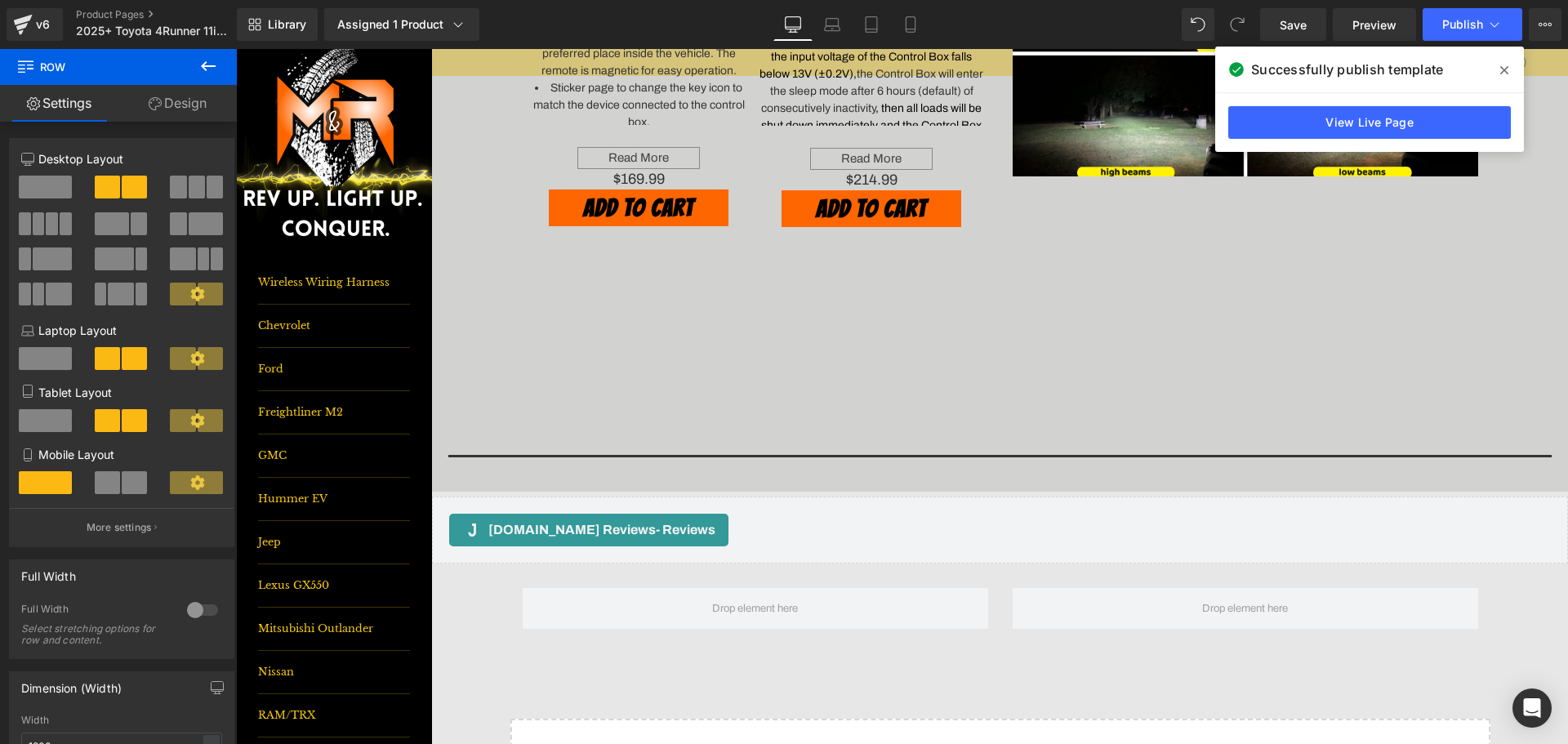
click at [216, 57] on icon at bounding box center [208, 66] width 20 height 20
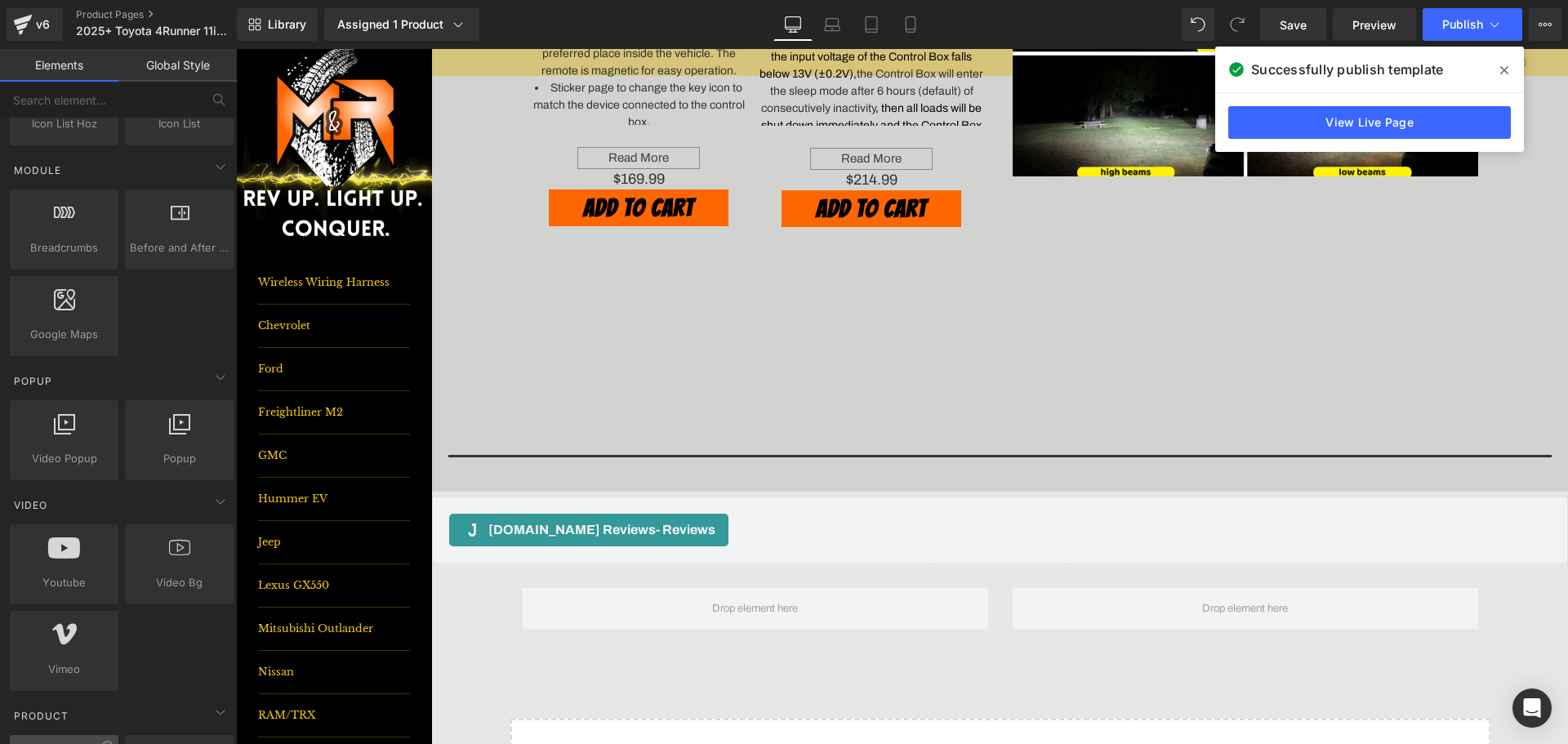
scroll to position [899, 0]
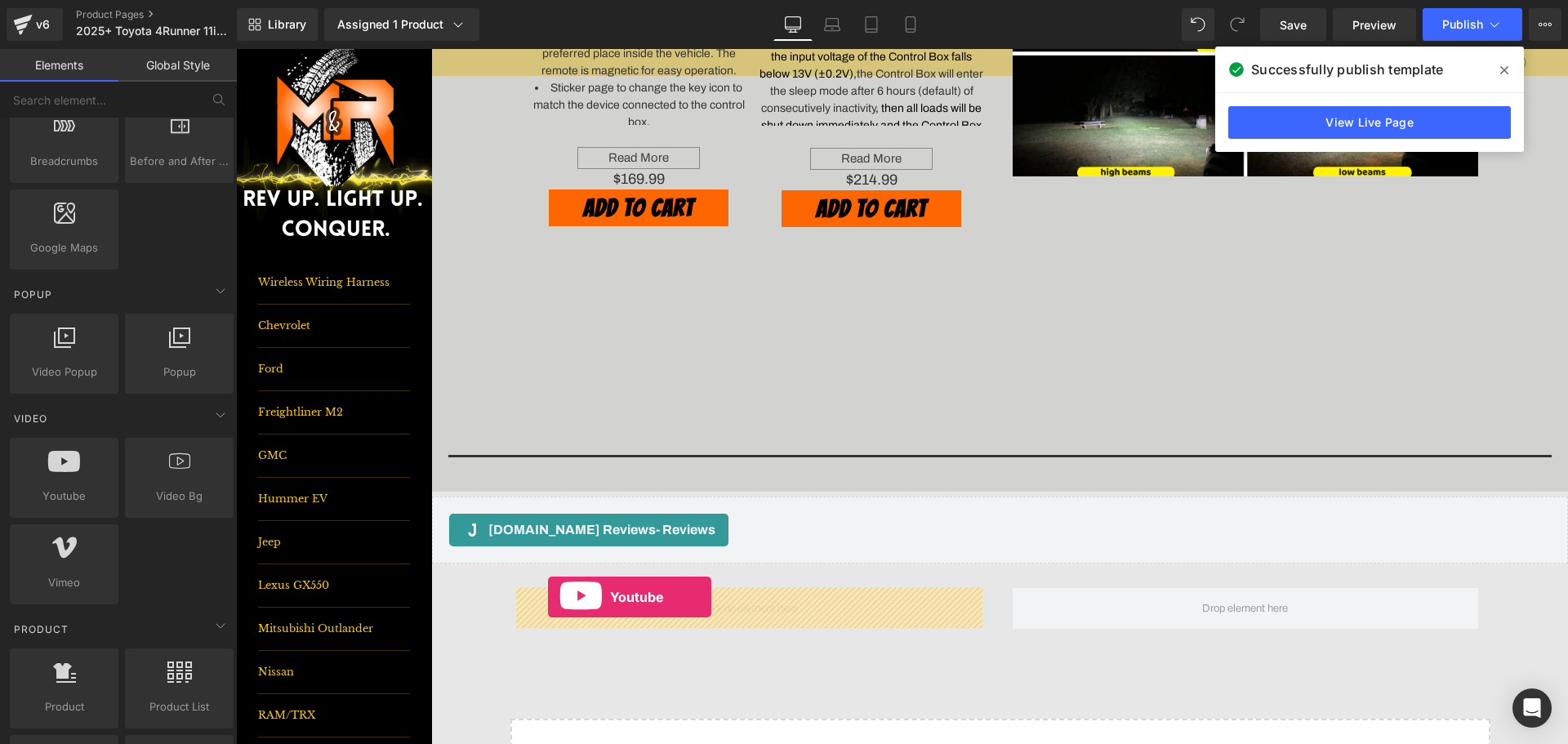
drag, startPoint x: 316, startPoint y: 521, endPoint x: 548, endPoint y: 598, distance: 244.4
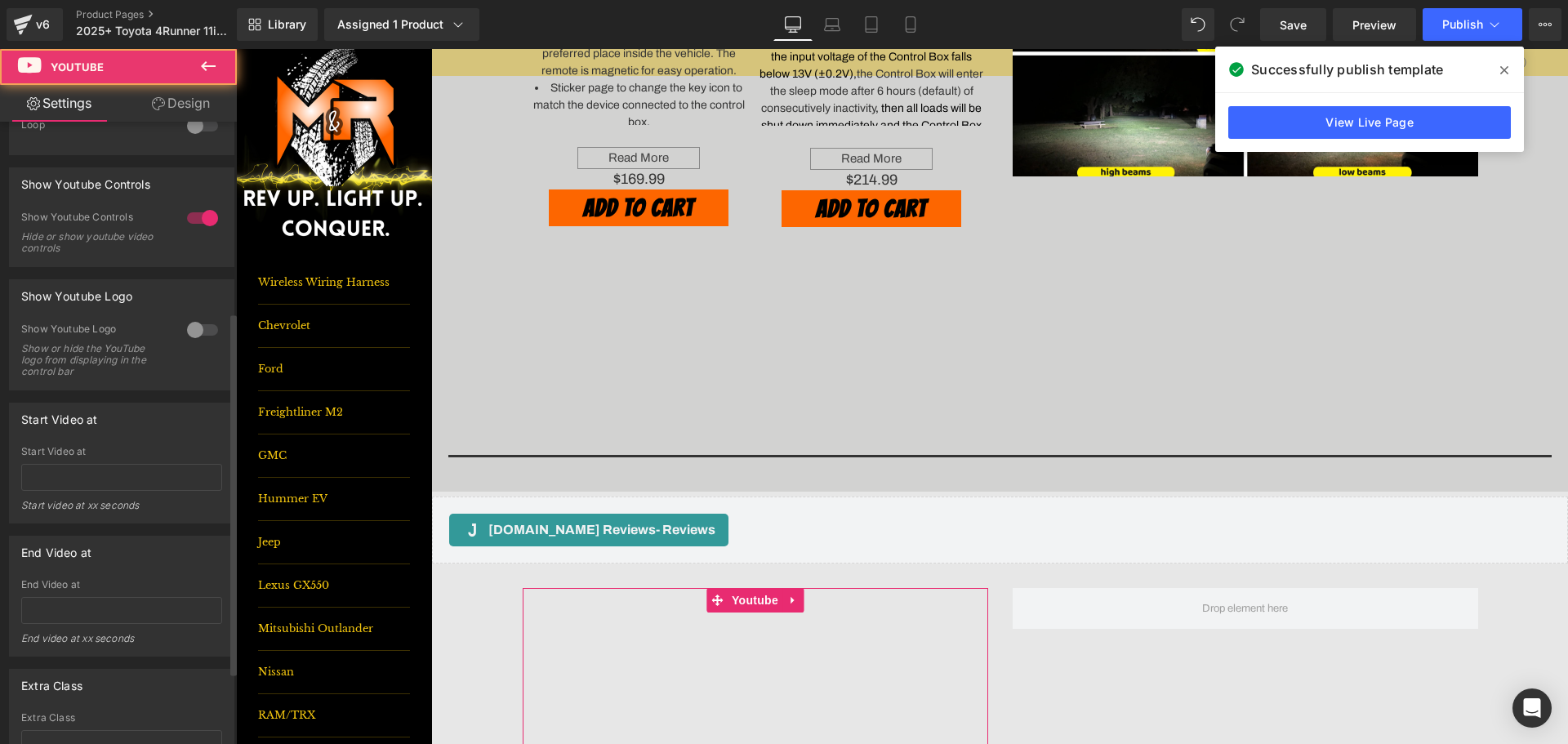
scroll to position [327, 0]
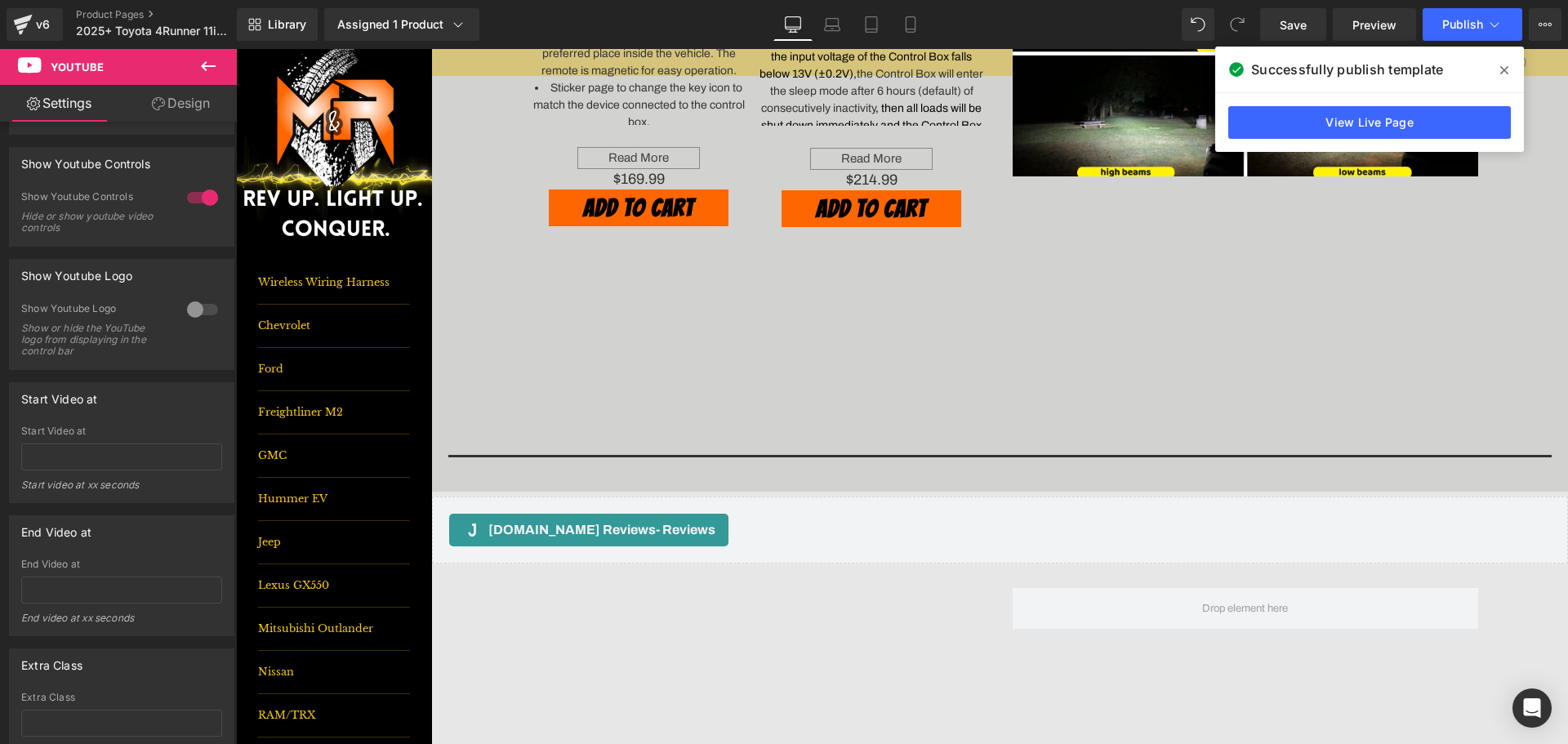
click at [209, 65] on icon at bounding box center [208, 66] width 20 height 20
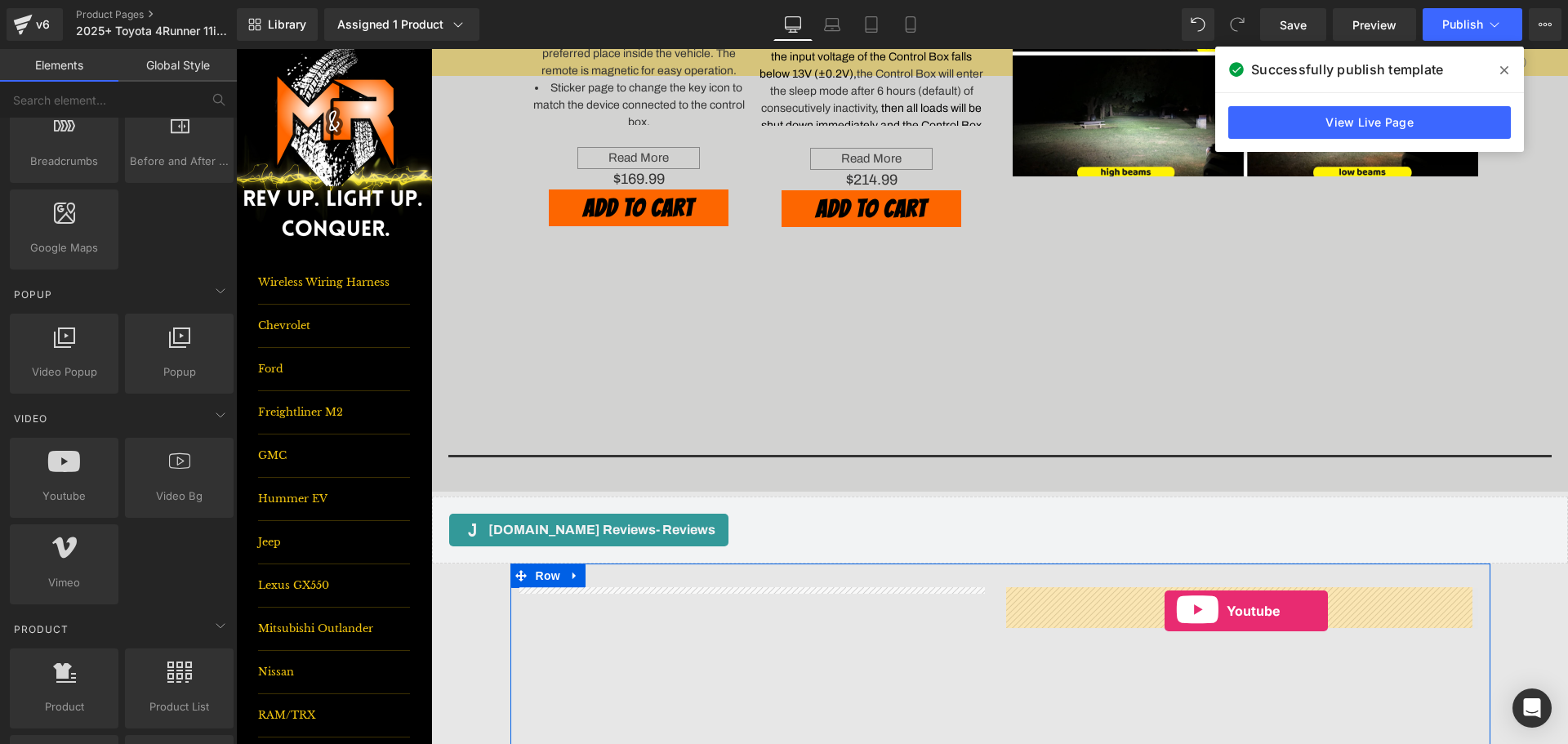
drag, startPoint x: 302, startPoint y: 531, endPoint x: 1164, endPoint y: 612, distance: 865.8
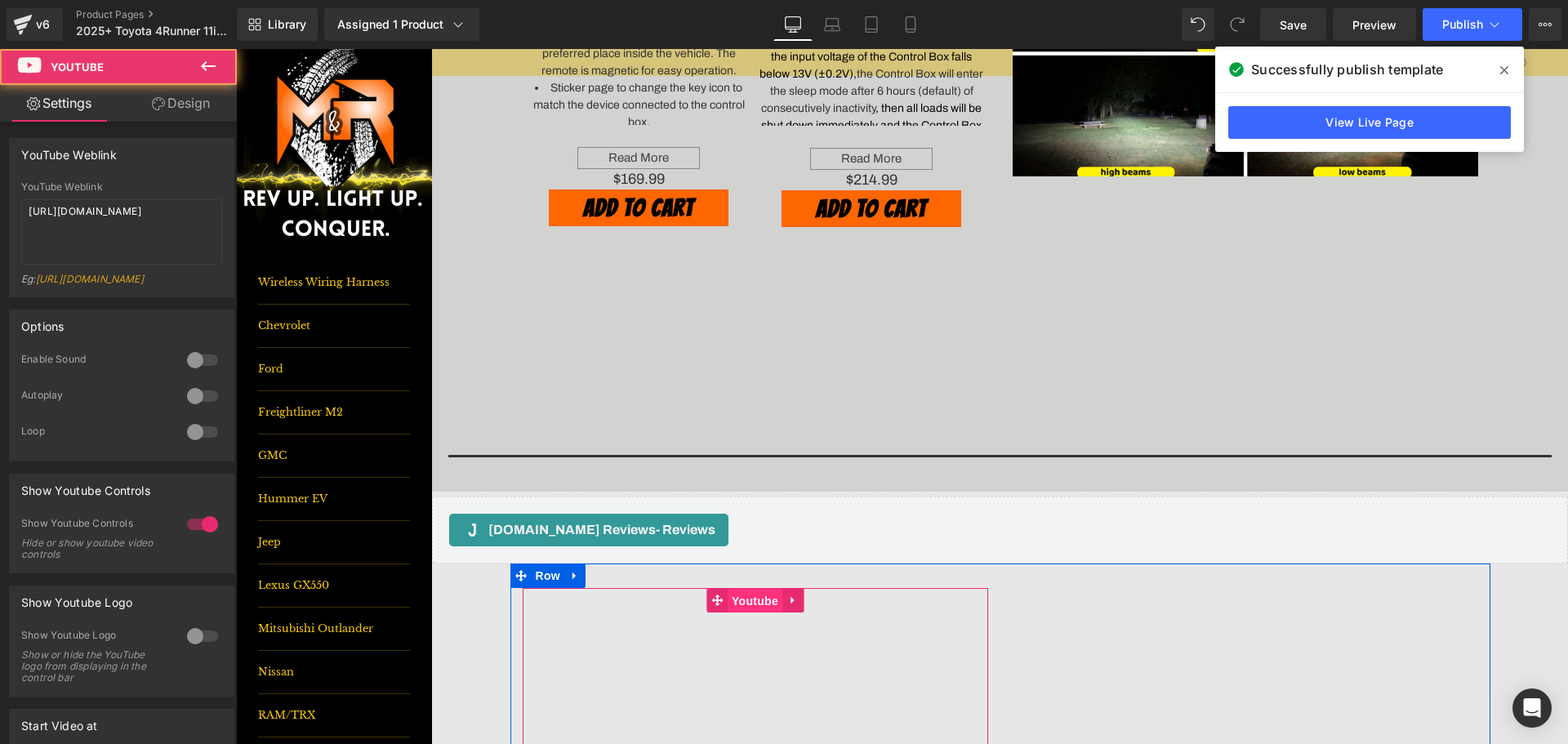
click at [764, 601] on span "Youtube" at bounding box center [754, 602] width 55 height 25
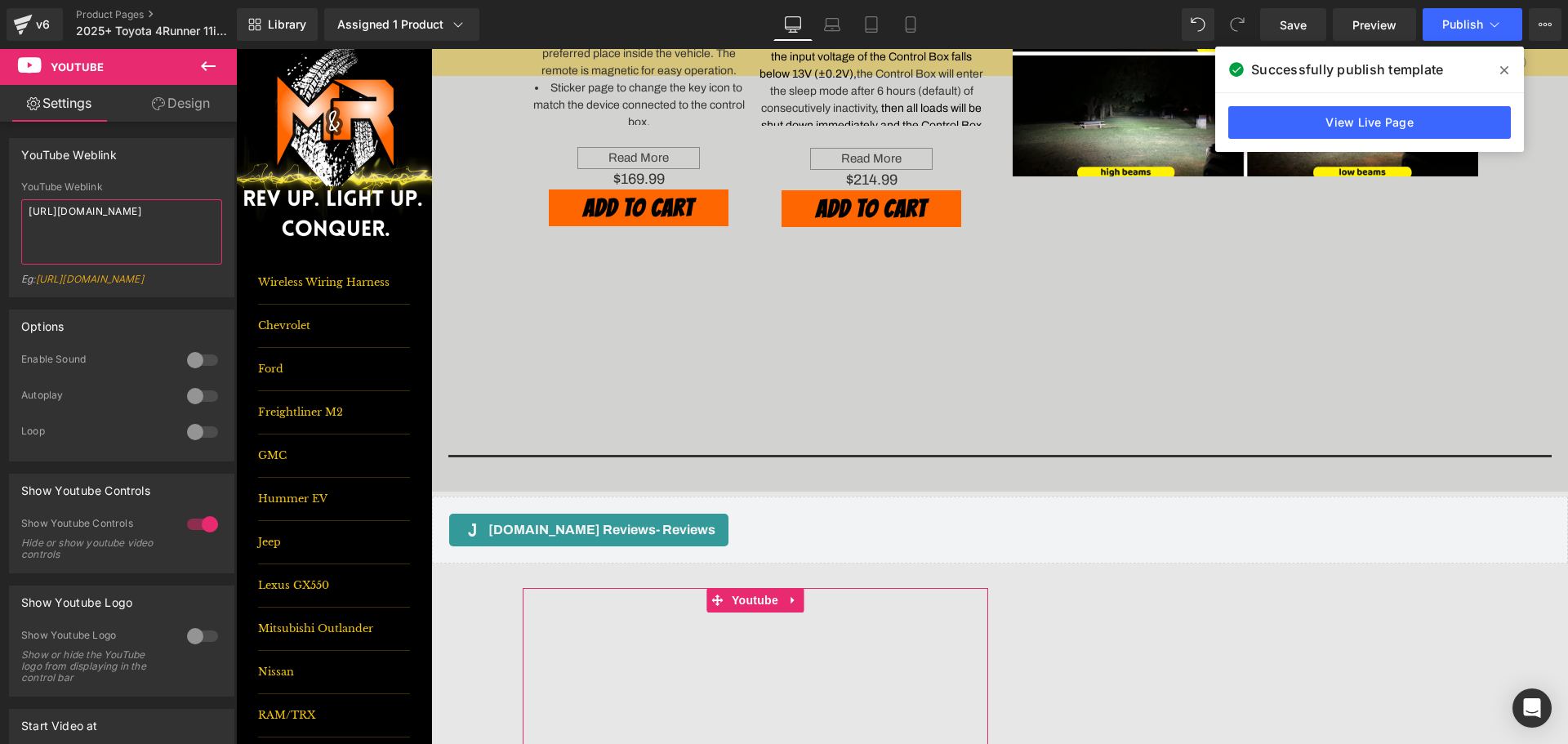
click at [130, 217] on textarea "[URL][DOMAIN_NAME]" at bounding box center [122, 232] width 201 height 65
paste textarea "youtu.be/7HupH1sNihs"
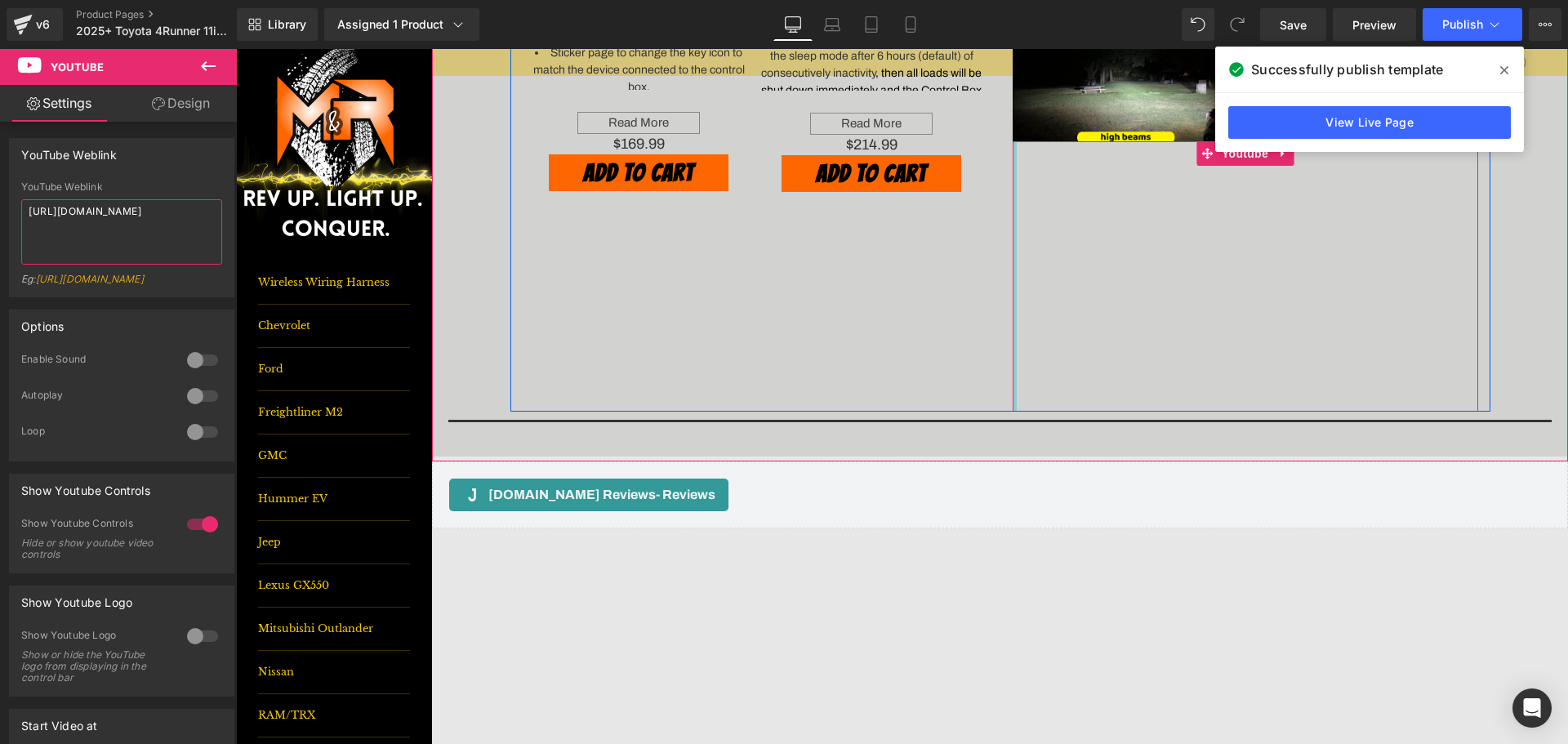
scroll to position [1226, 0]
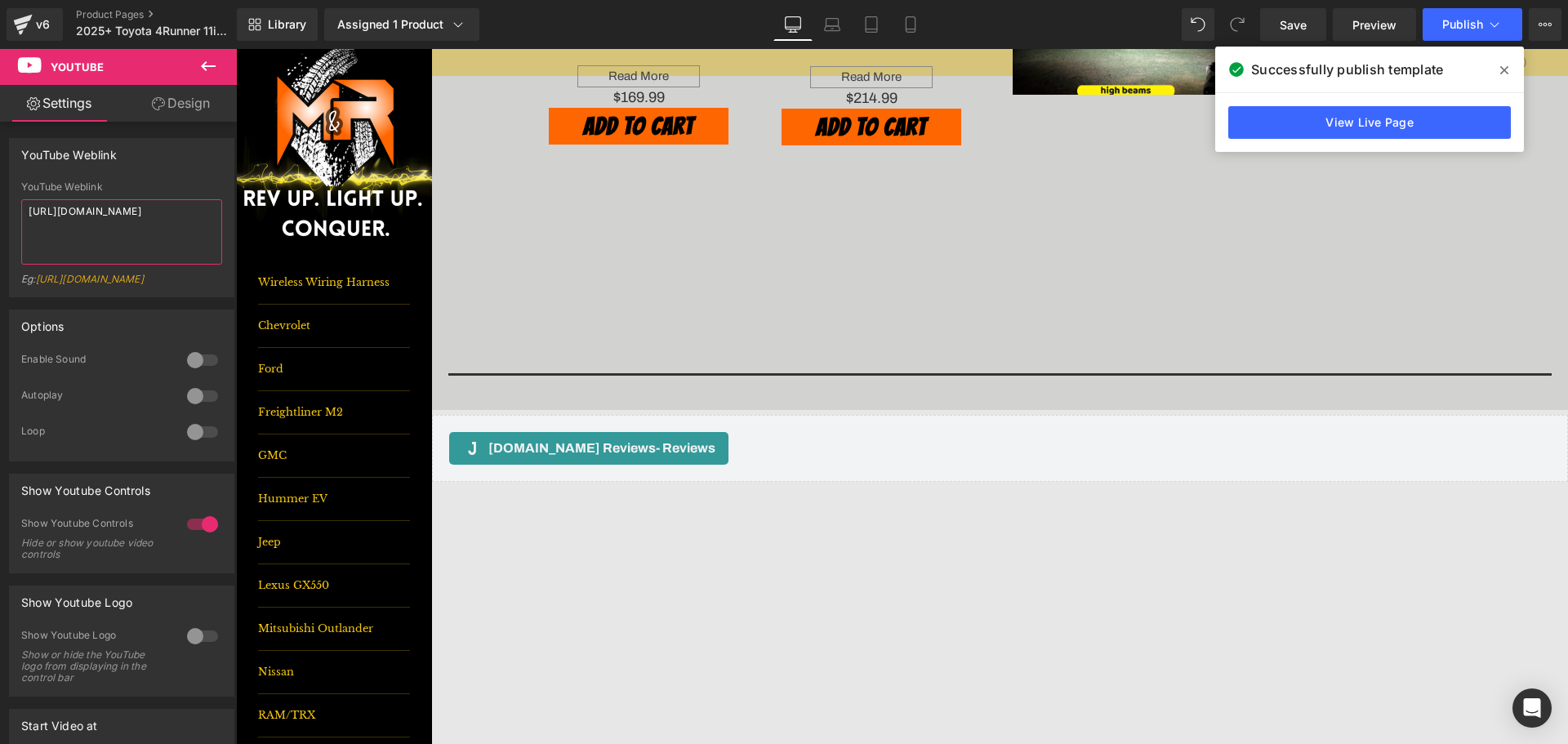
type textarea "[URL][DOMAIN_NAME]"
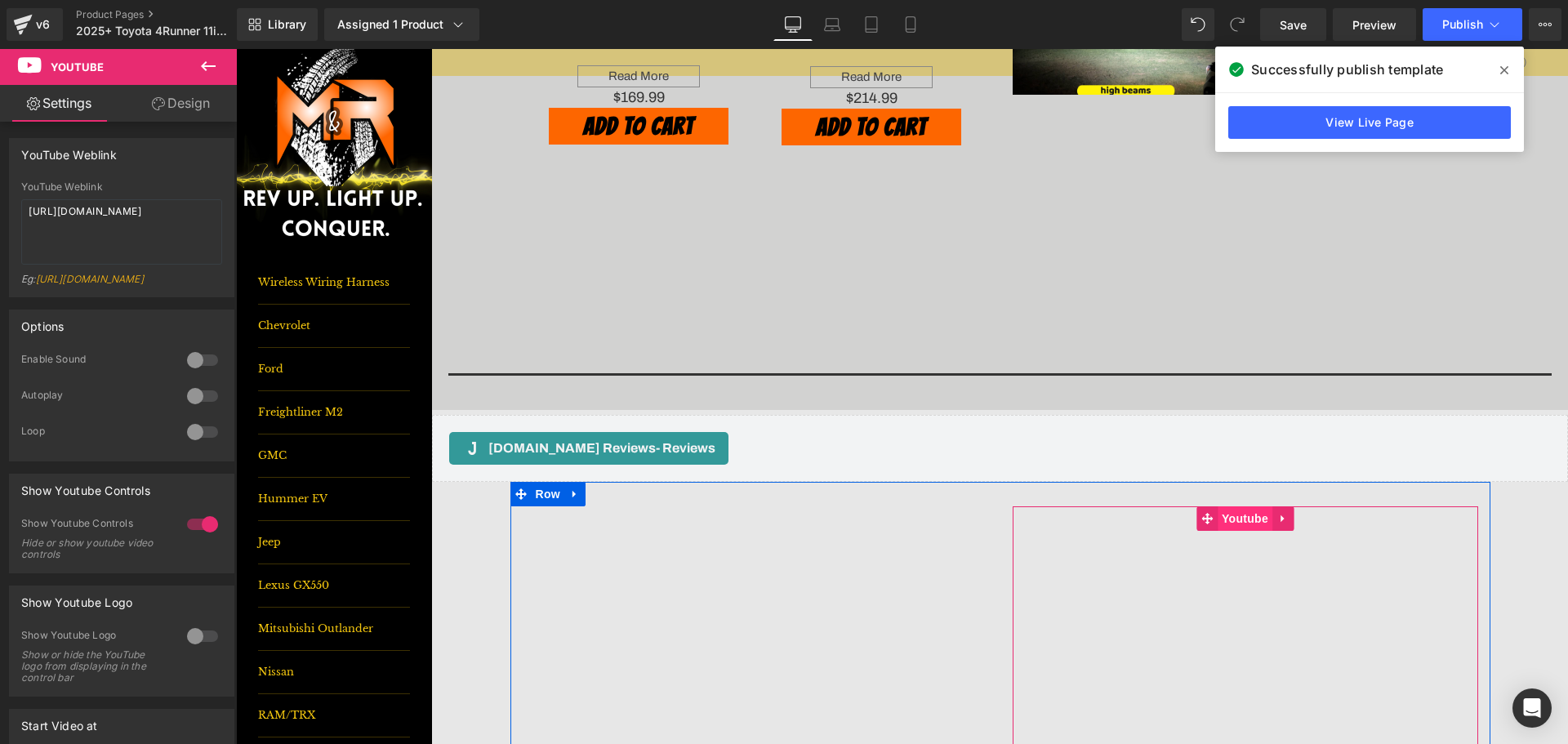
click at [1229, 513] on span "Youtube" at bounding box center [1244, 519] width 55 height 25
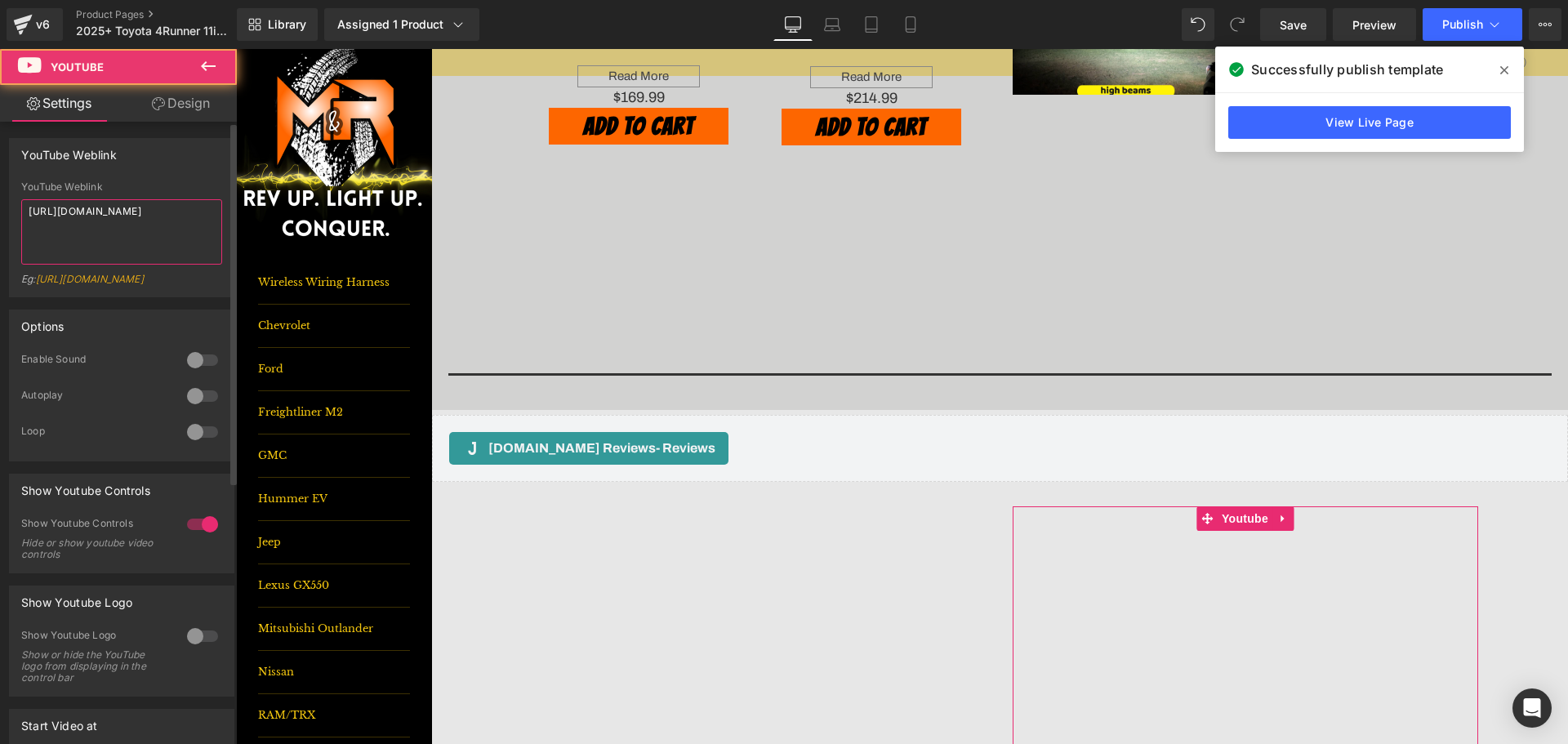
click at [135, 224] on textarea "[URL][DOMAIN_NAME]" at bounding box center [122, 232] width 201 height 65
paste textarea "youtu.be/7HupH1sNihs"
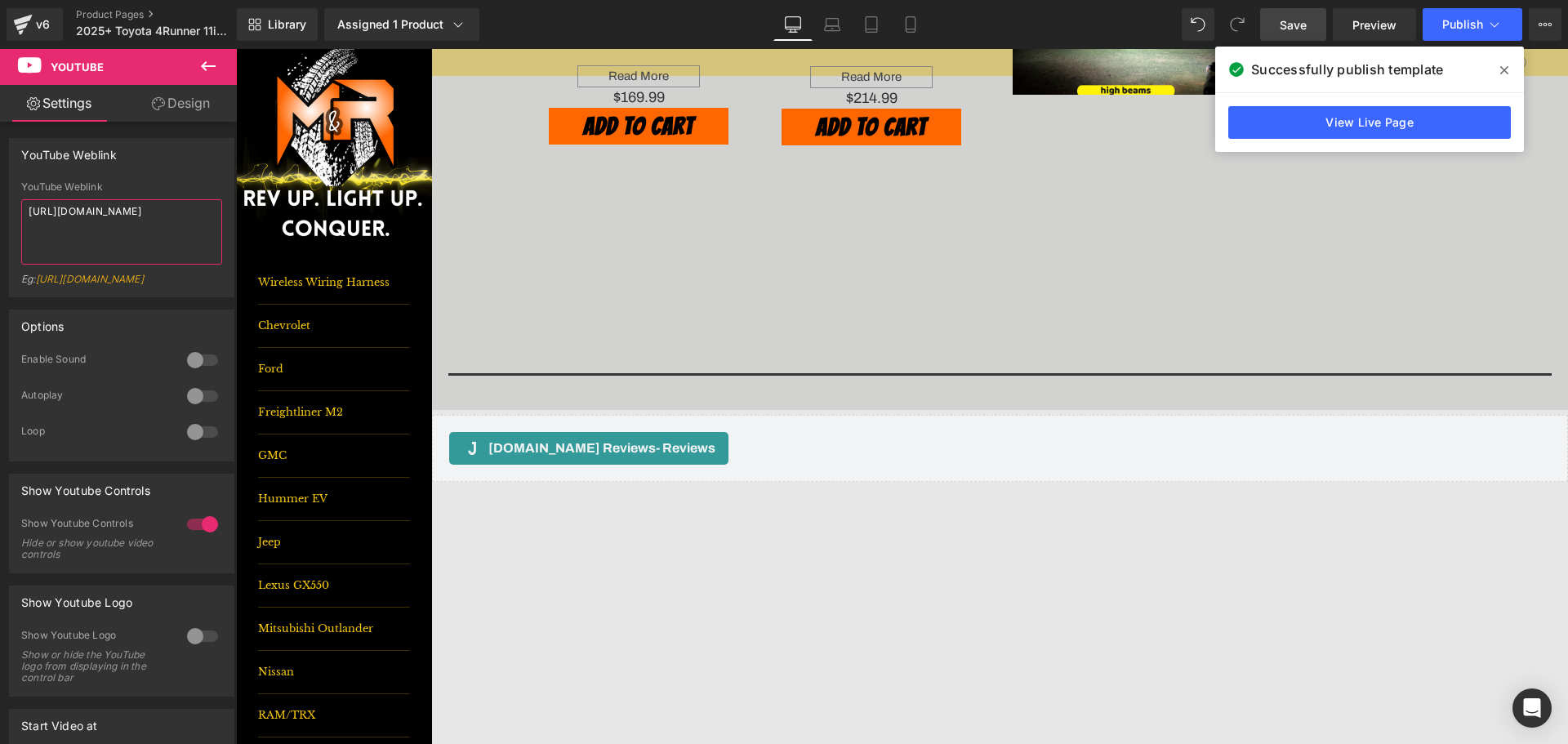
type textarea "[URL][DOMAIN_NAME]"
click at [1294, 38] on link "Save" at bounding box center [1293, 25] width 66 height 33
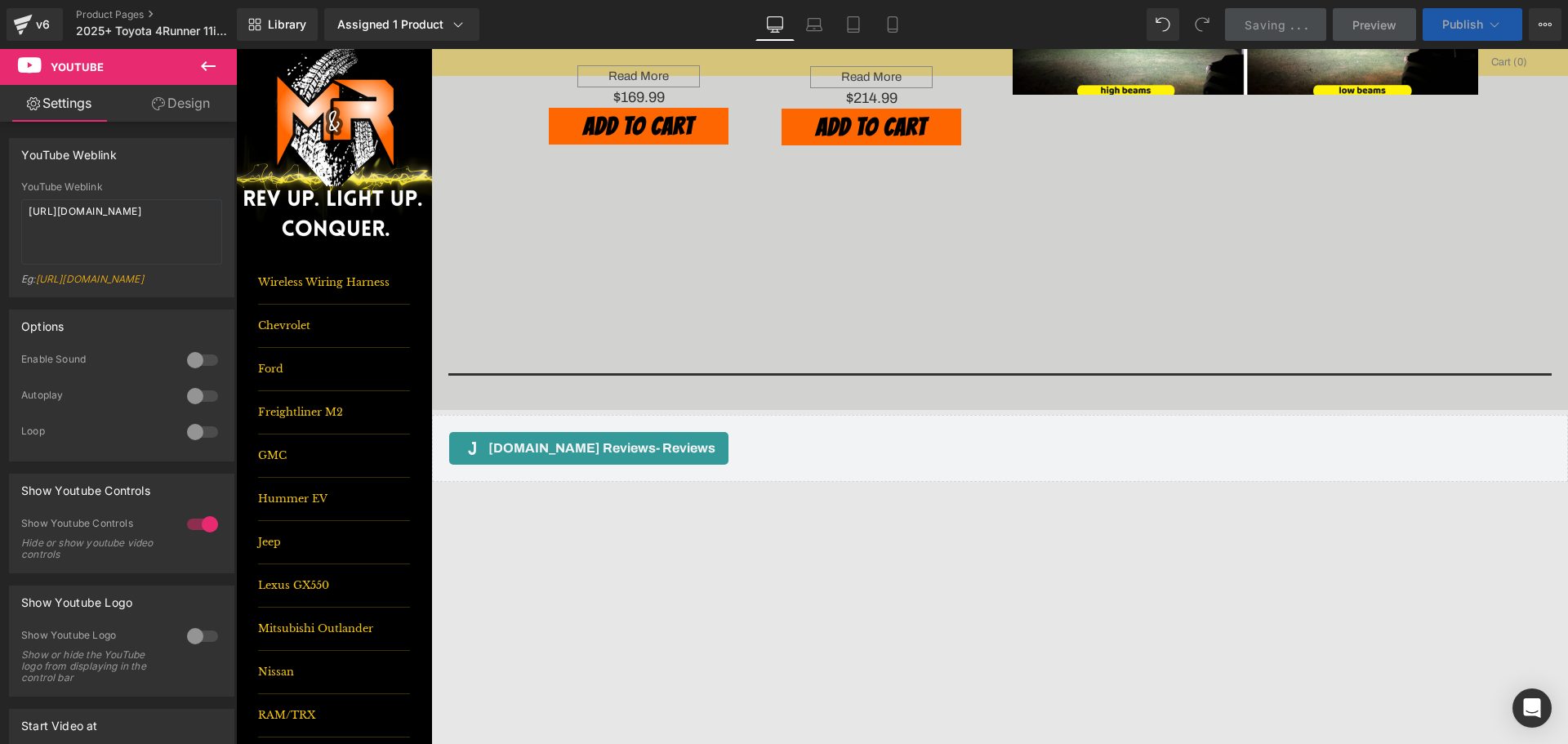
click at [1476, 29] on span "Publish" at bounding box center [1463, 25] width 41 height 13
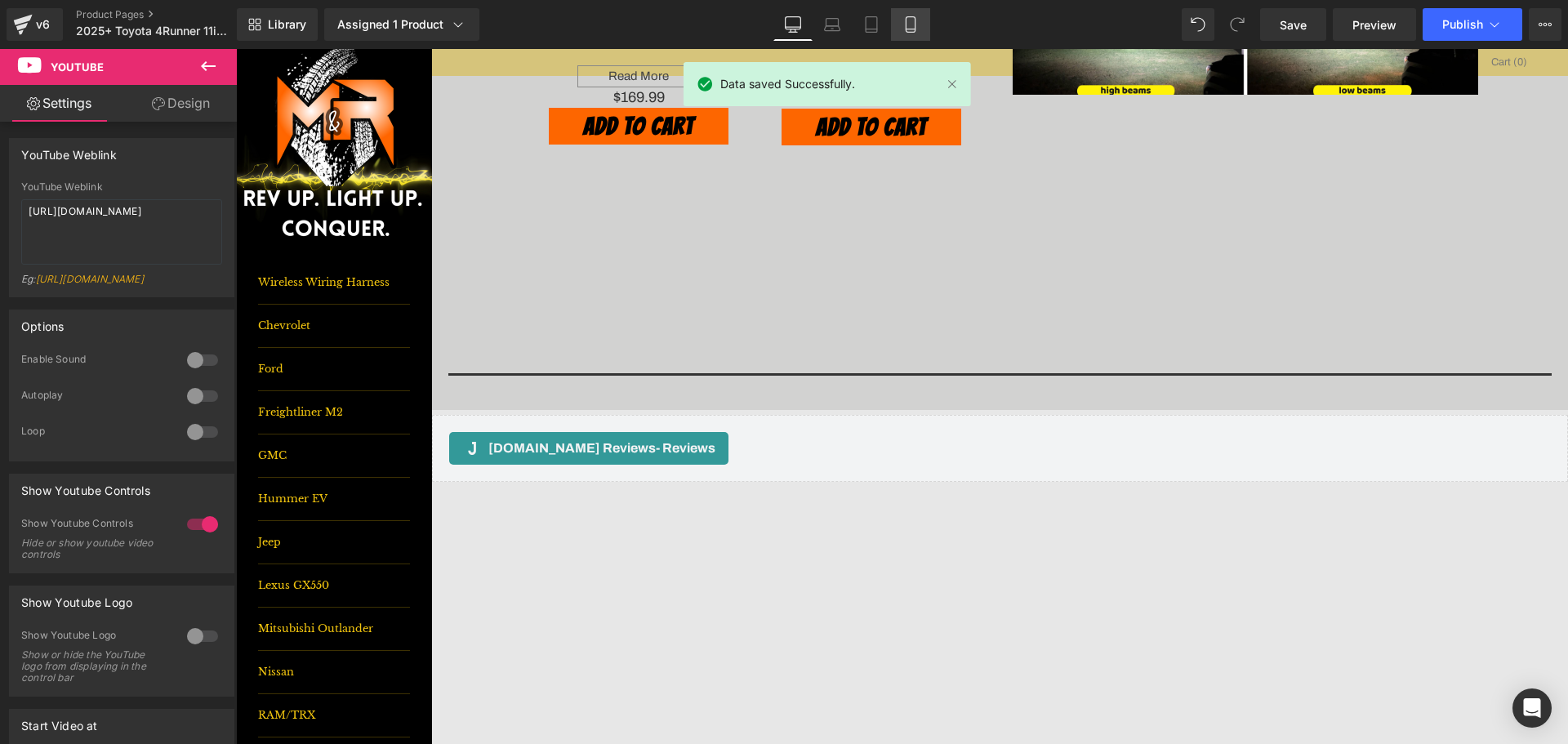
click at [905, 27] on icon at bounding box center [910, 25] width 16 height 16
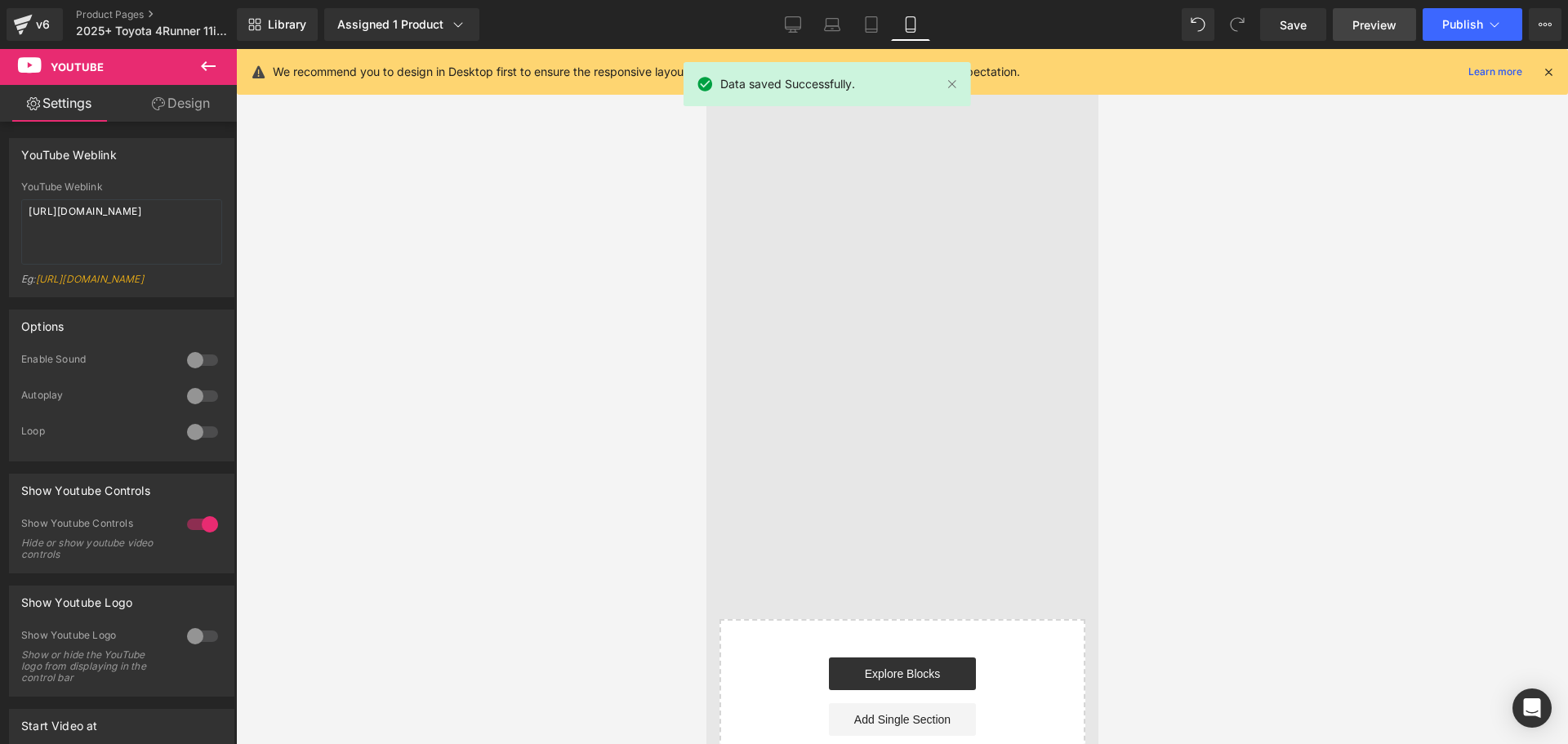
scroll to position [2434, 0]
click at [1476, 14] on button "Publish" at bounding box center [1472, 25] width 100 height 33
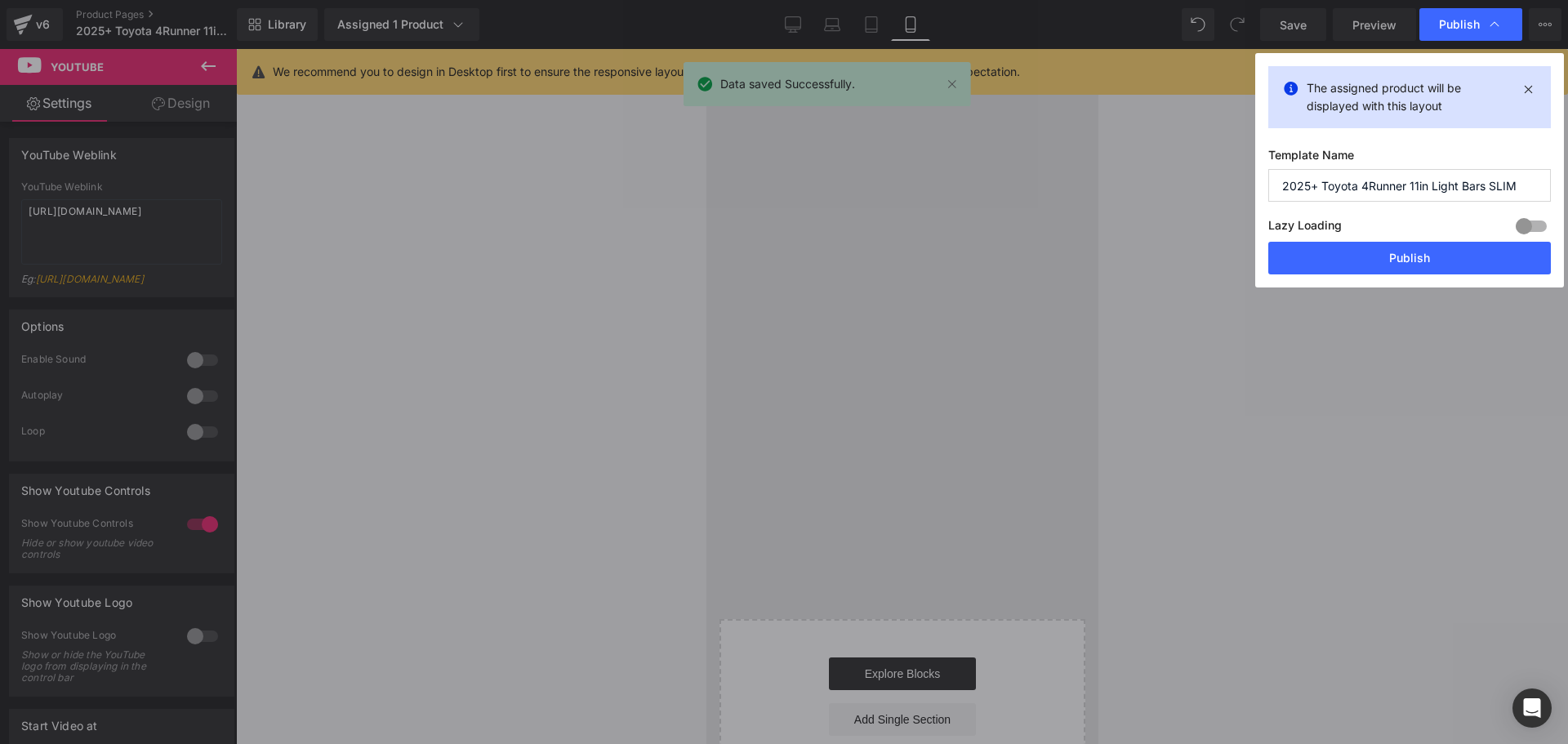
click at [1344, 279] on div "The assigned product will be displayed with this layout Template Name 2025+ Toy…" at bounding box center [1409, 170] width 309 height 235
click at [1349, 265] on button "Publish" at bounding box center [1409, 258] width 283 height 33
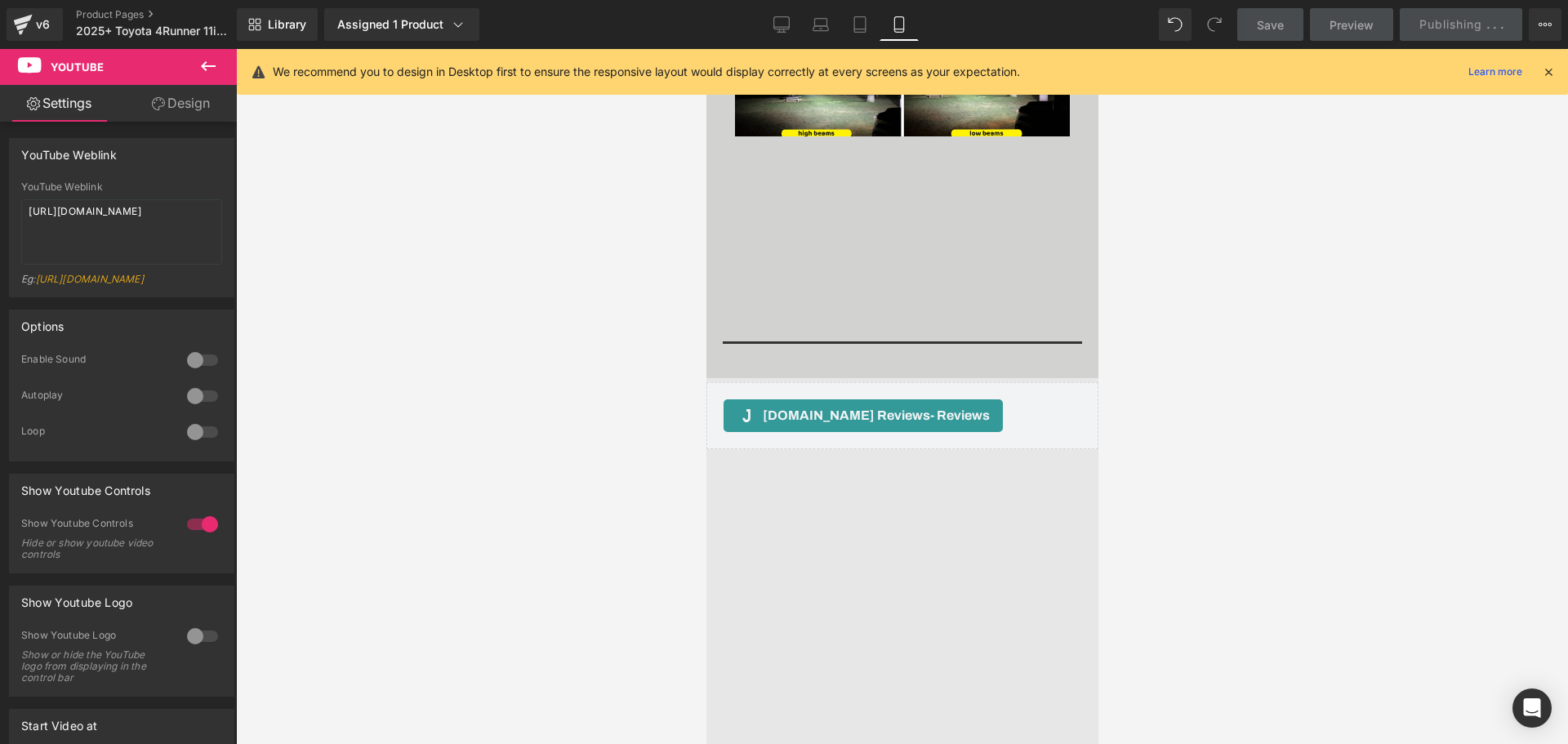
scroll to position [2270, 0]
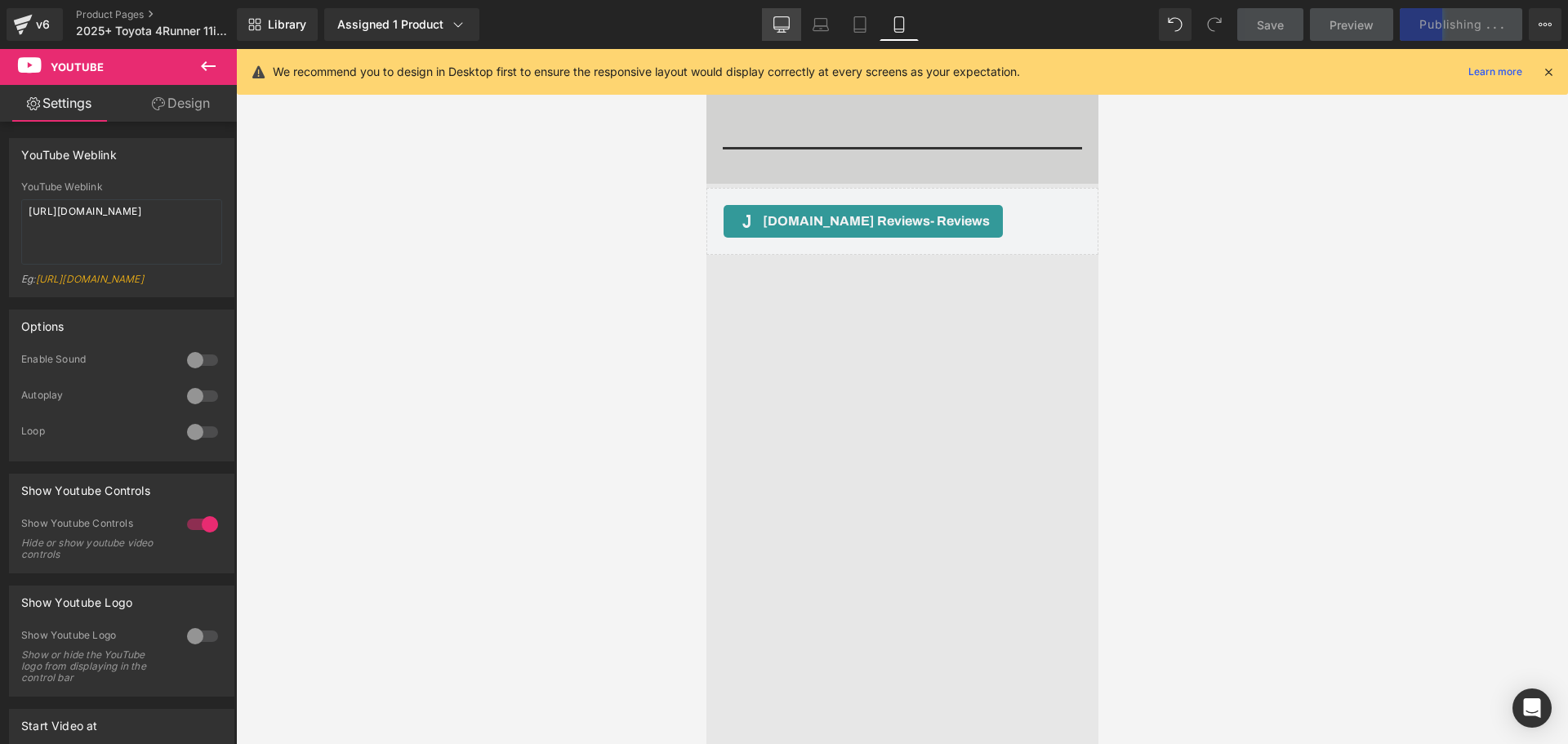
click at [779, 19] on icon at bounding box center [781, 25] width 16 height 16
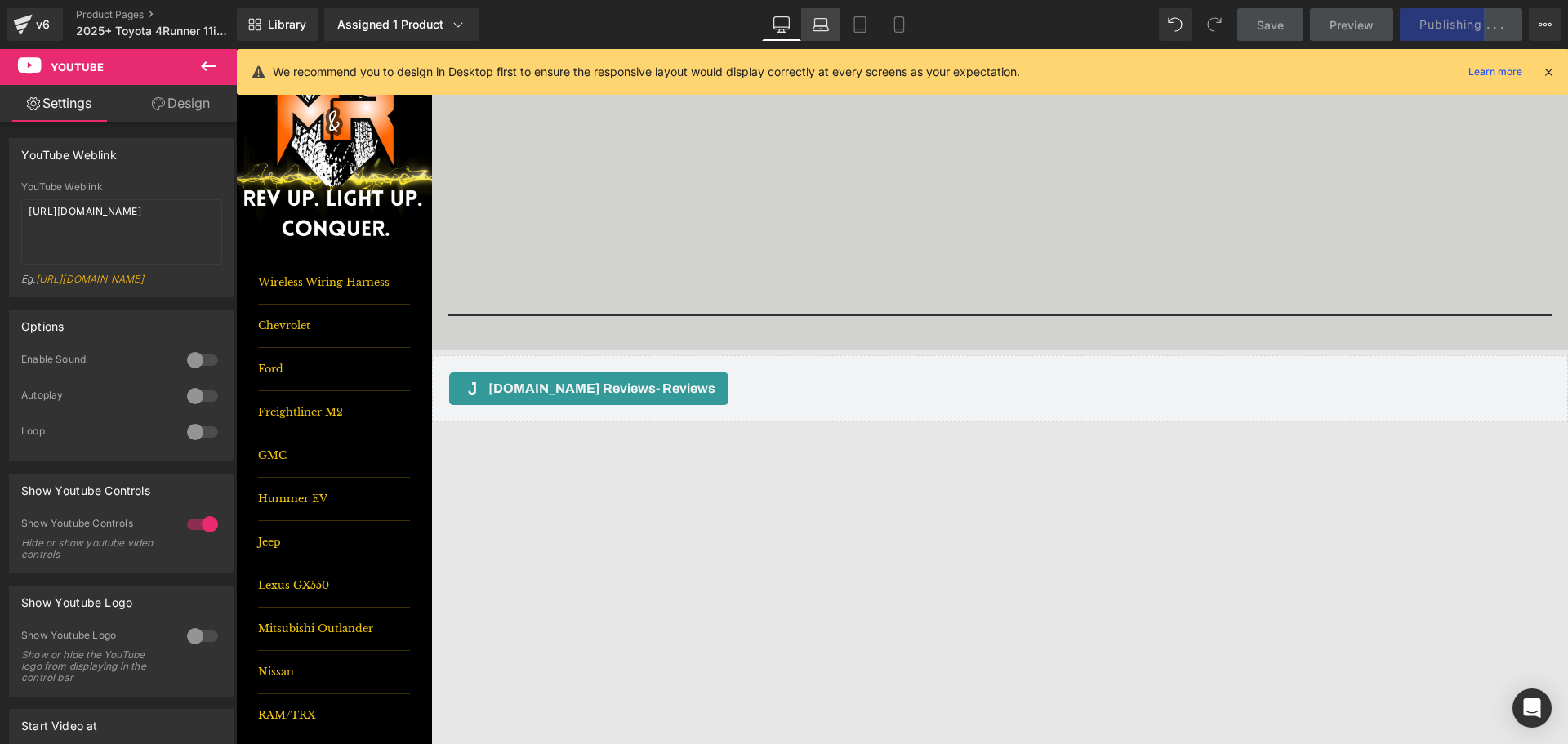
click at [824, 25] on icon at bounding box center [820, 25] width 16 height 16
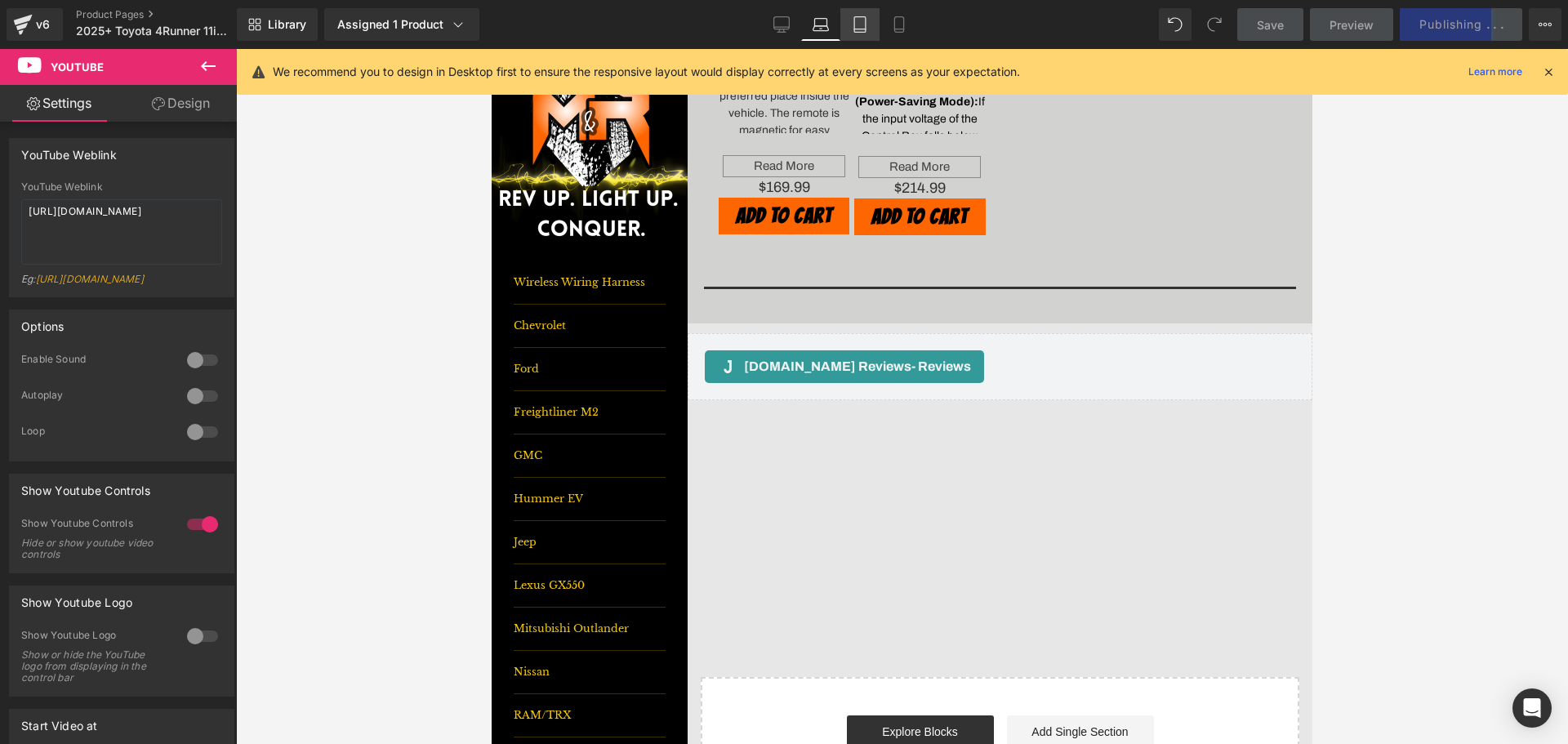
click at [867, 15] on link "Tablet" at bounding box center [860, 25] width 39 height 33
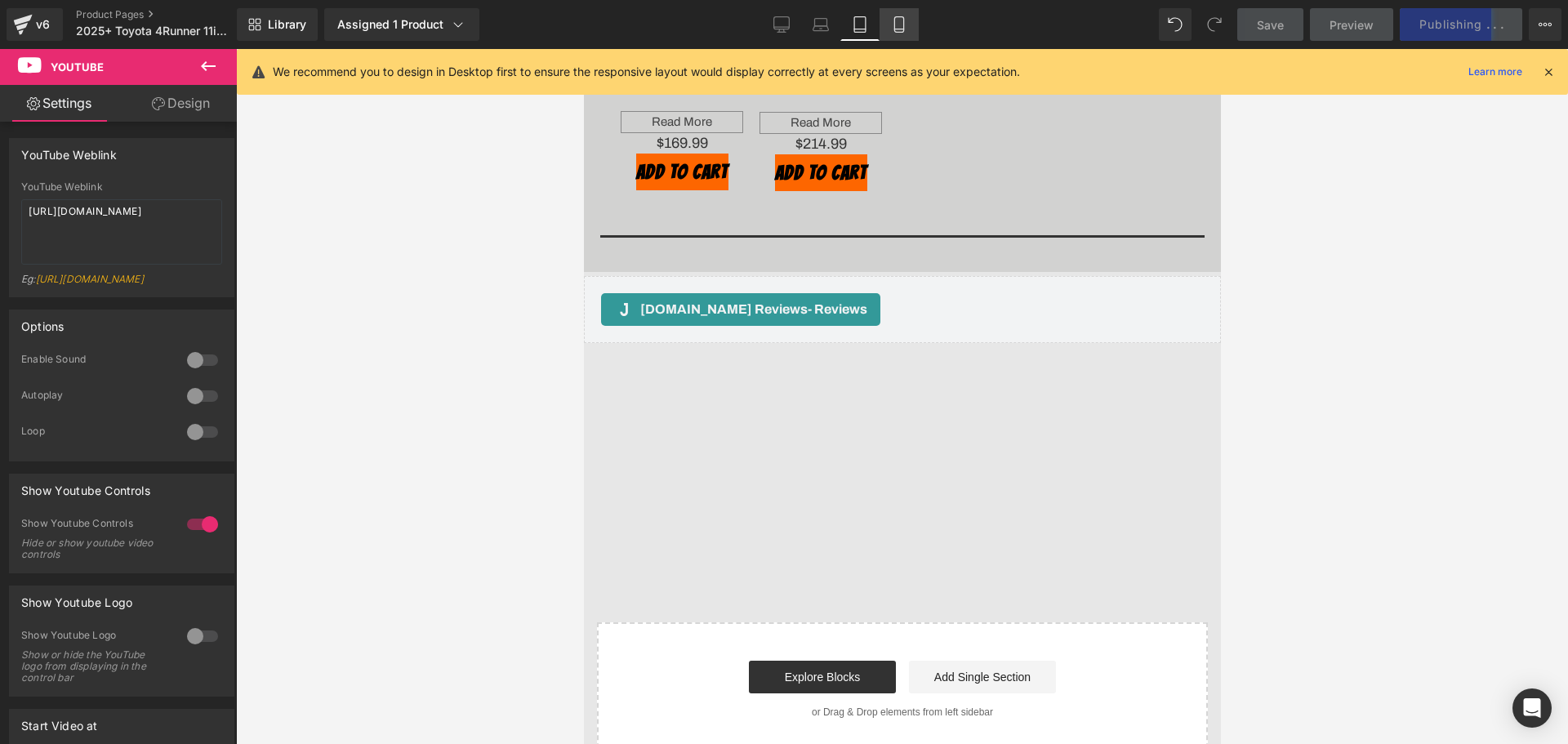
click at [895, 35] on link "Mobile" at bounding box center [899, 25] width 39 height 33
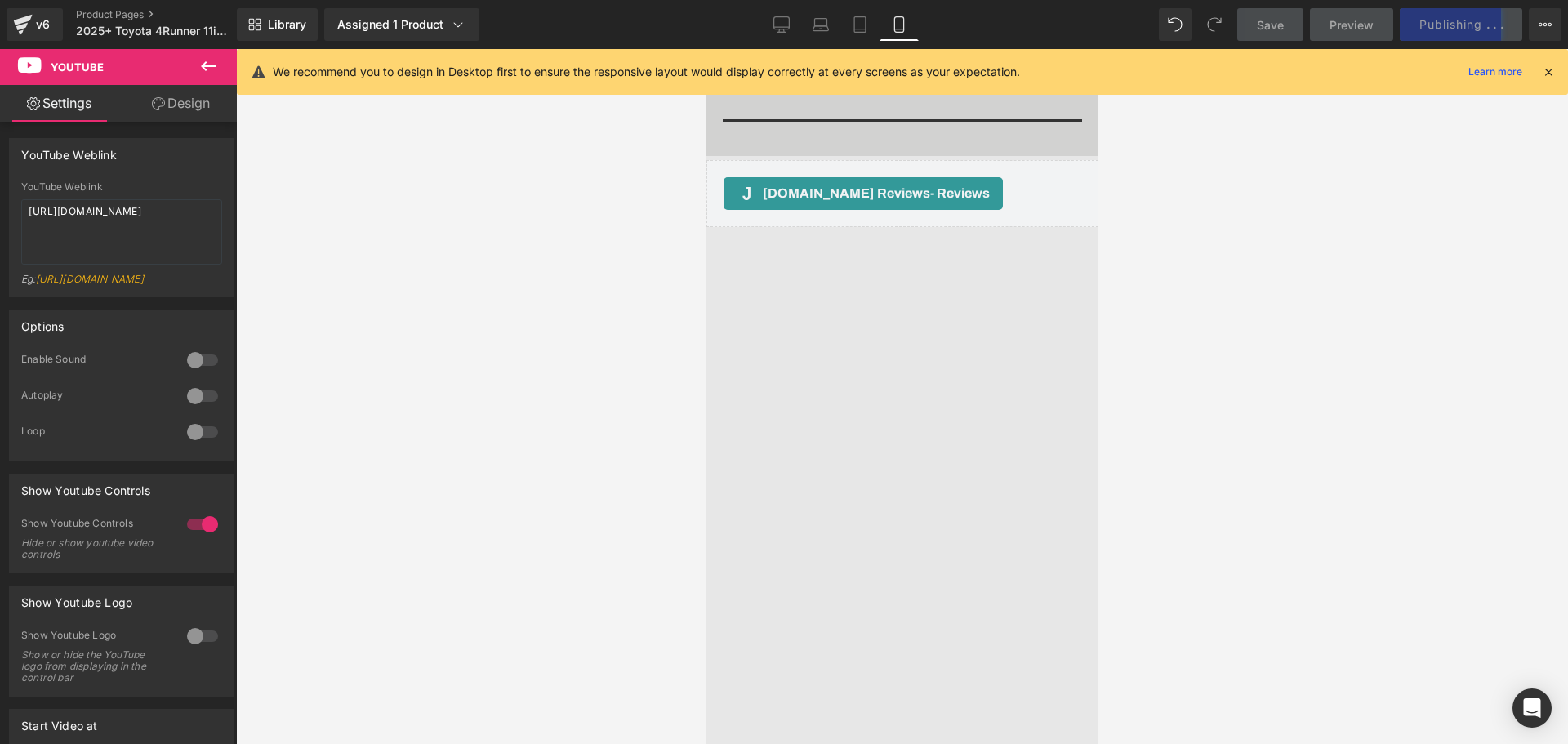
scroll to position [2297, 0]
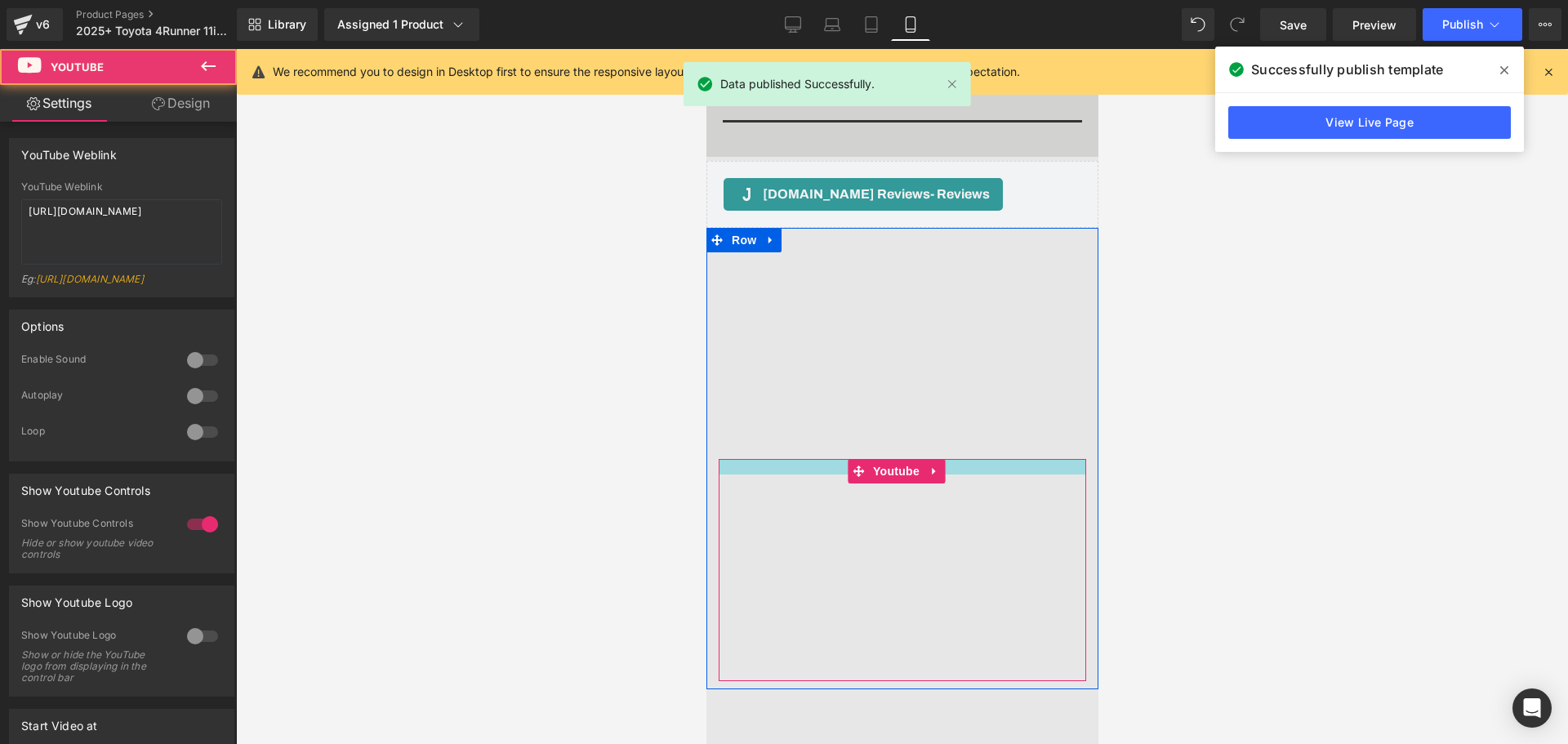
drag, startPoint x: 998, startPoint y: 421, endPoint x: 997, endPoint y: 437, distance: 16.0
click at [997, 459] on div "Youtube" at bounding box center [901, 571] width 368 height 222
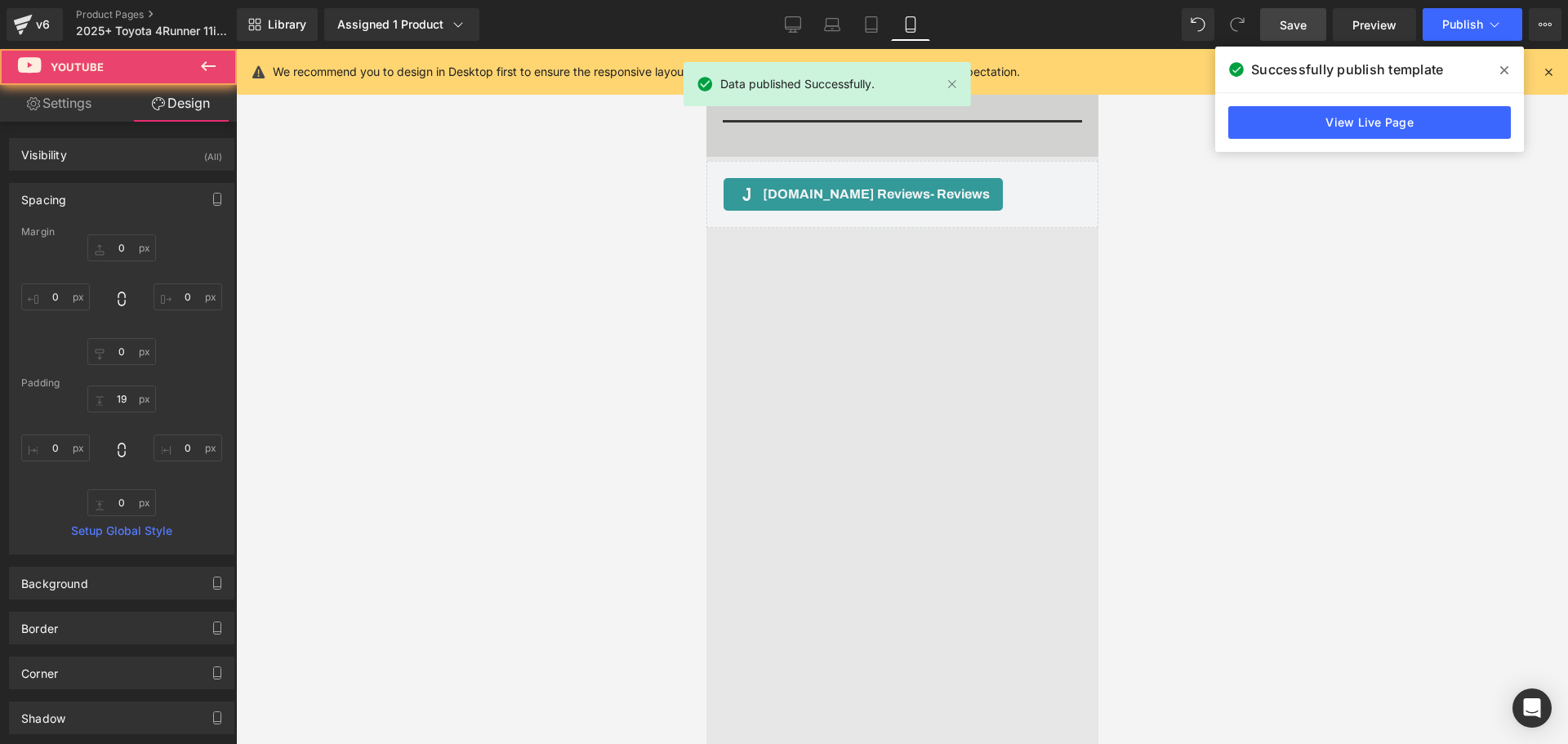
click at [1265, 20] on link "Save" at bounding box center [1293, 25] width 66 height 33
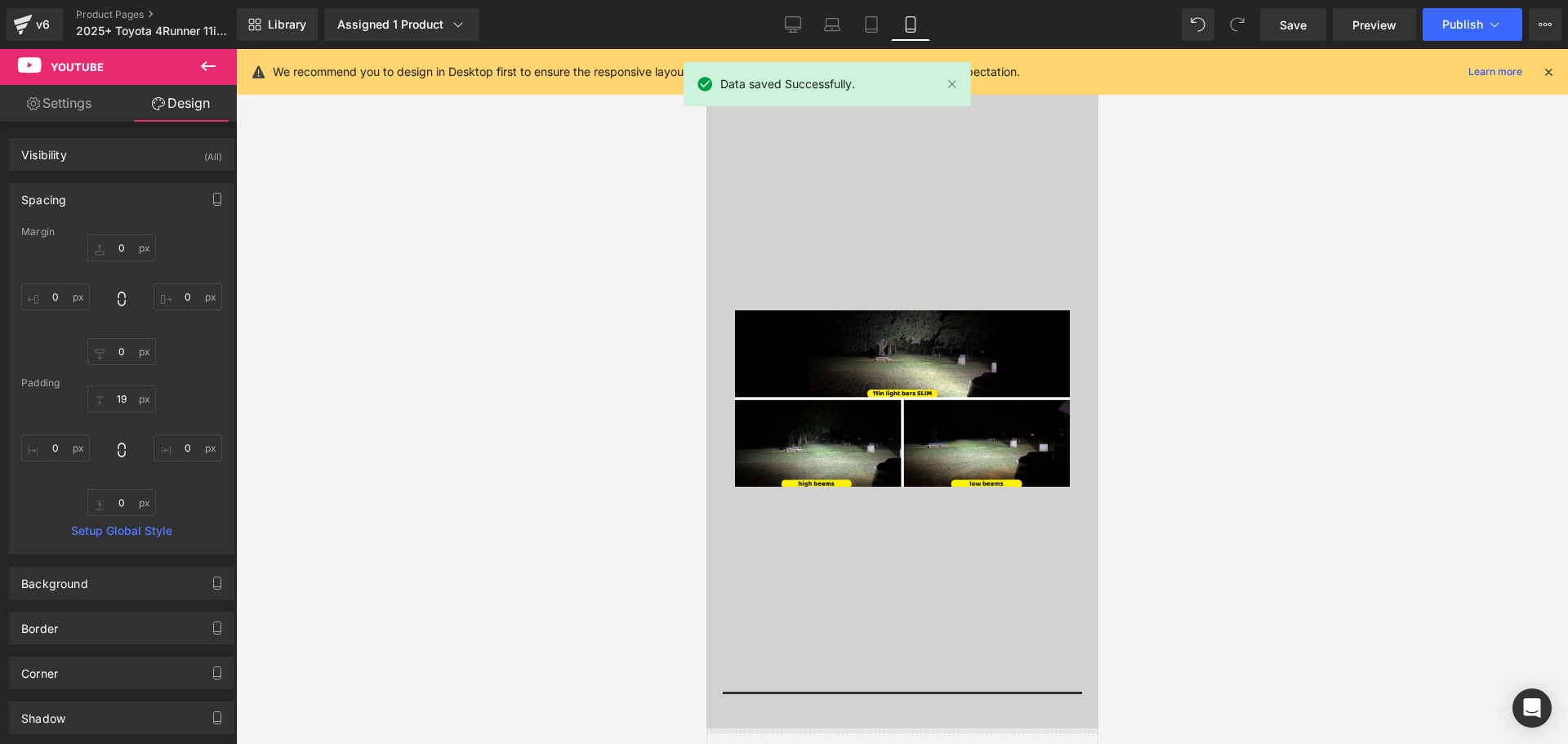
scroll to position [1317, 0]
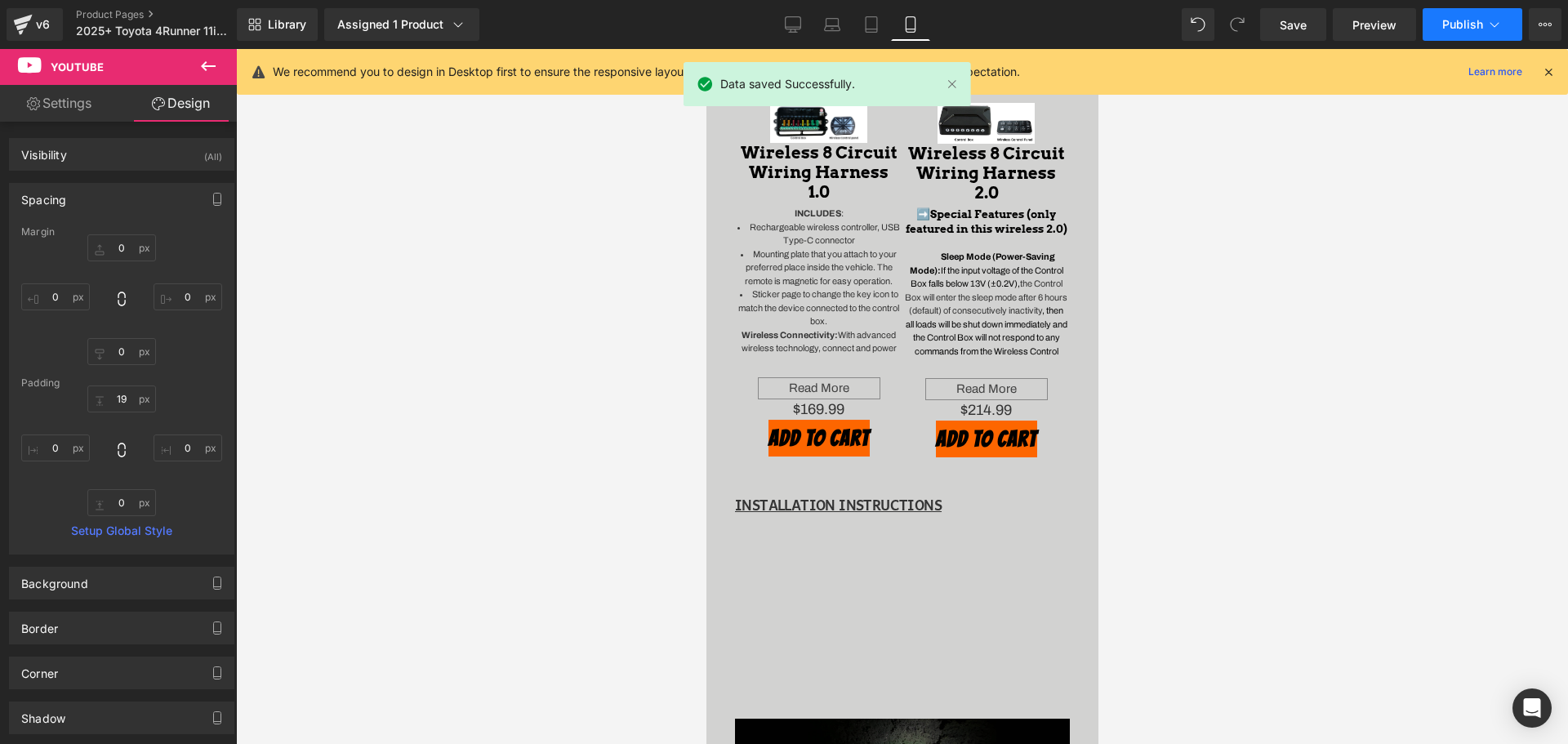
click at [1472, 31] on button "Publish" at bounding box center [1472, 25] width 100 height 33
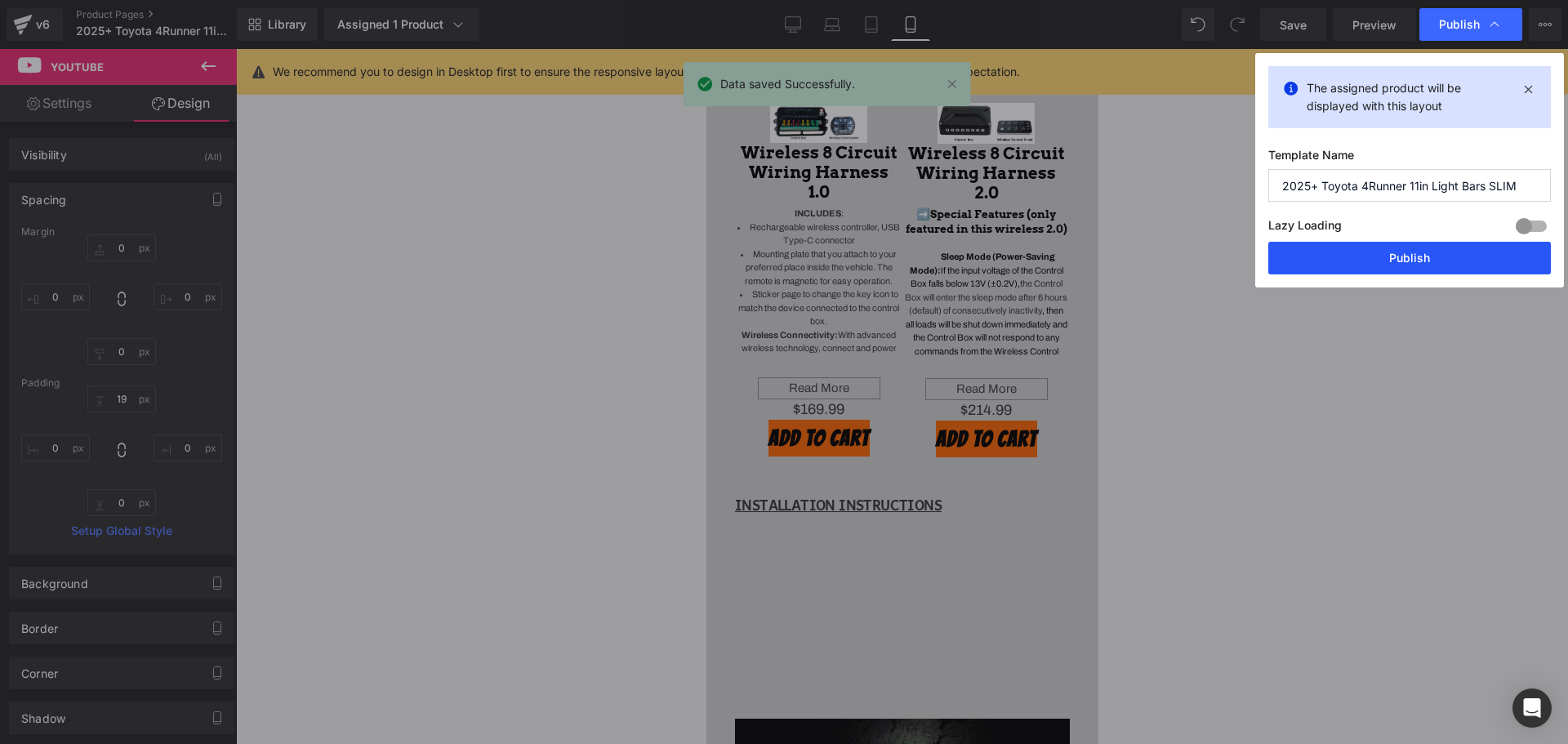
click at [1413, 246] on button "Publish" at bounding box center [1409, 258] width 283 height 33
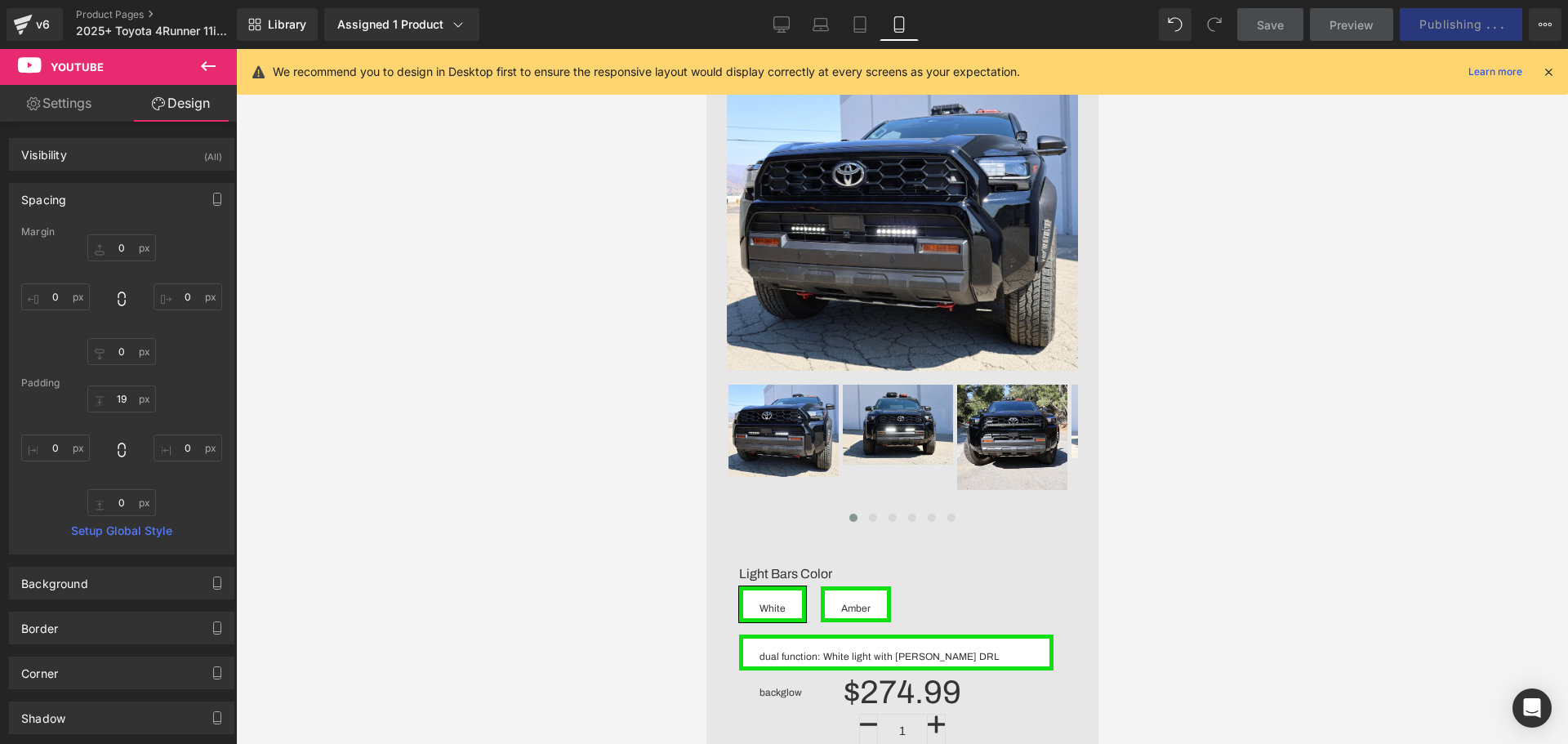
scroll to position [173, 0]
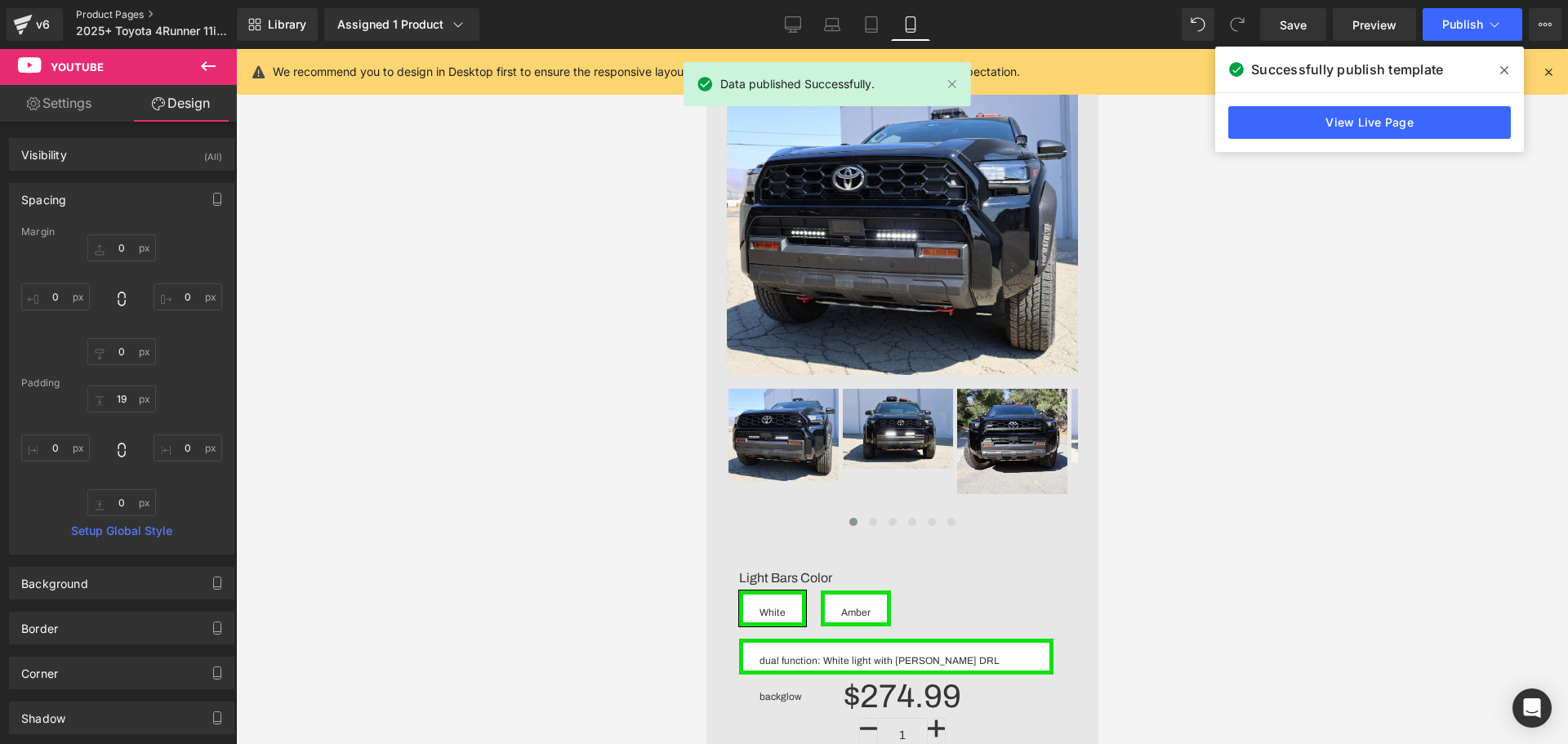
click at [117, 10] on link "Product Pages" at bounding box center [170, 15] width 188 height 13
